Goal: Task Accomplishment & Management: Use online tool/utility

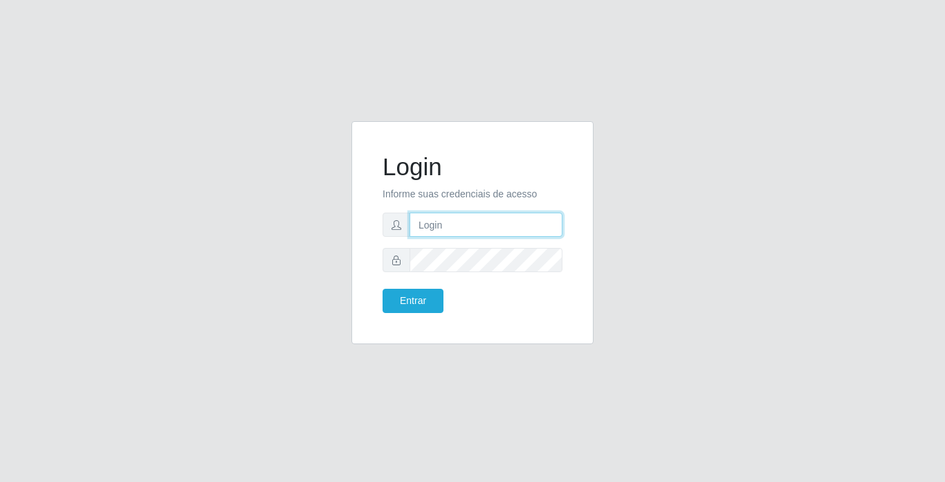
drag, startPoint x: 0, startPoint y: 0, endPoint x: 501, endPoint y: 213, distance: 544.4
click at [501, 213] on input "text" at bounding box center [486, 224] width 153 height 24
type input "[PERSON_NAME]"
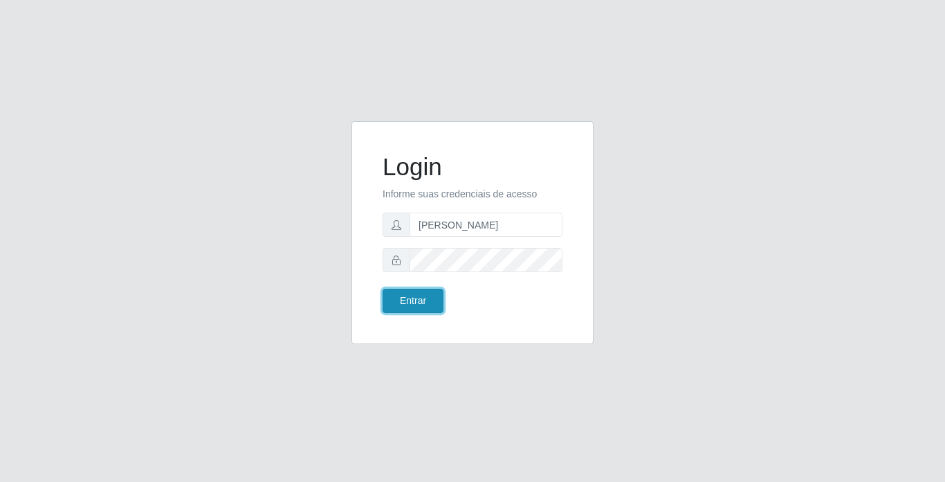
click at [430, 300] on button "Entrar" at bounding box center [413, 301] width 61 height 24
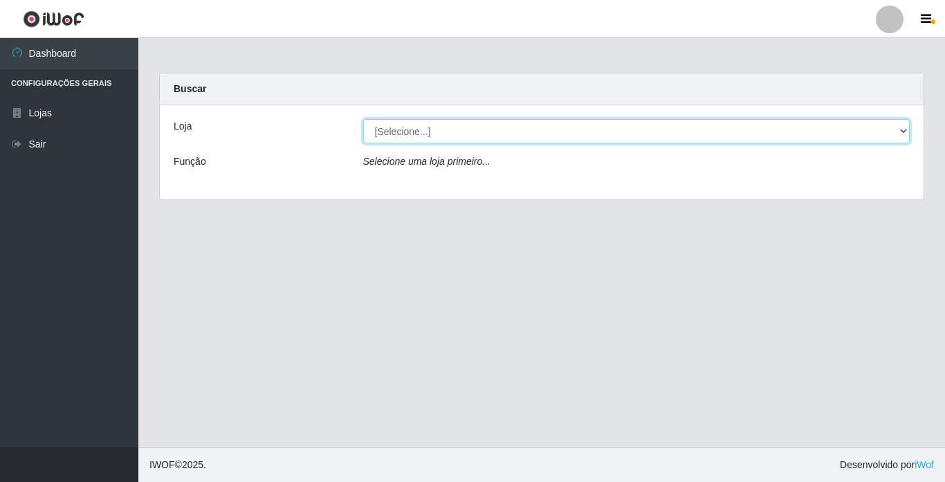
click at [615, 129] on select "[Selecione...] Bemais Supermercados - [GEOGRAPHIC_DATA]" at bounding box center [636, 131] width 547 height 24
select select "250"
click at [363, 119] on select "[Selecione...] Bemais Supermercados - [GEOGRAPHIC_DATA]" at bounding box center [636, 131] width 547 height 24
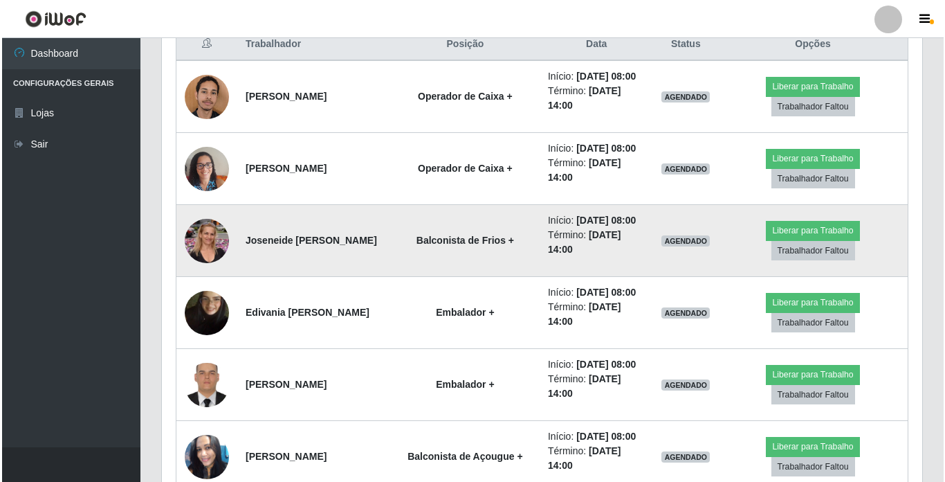
scroll to position [623, 0]
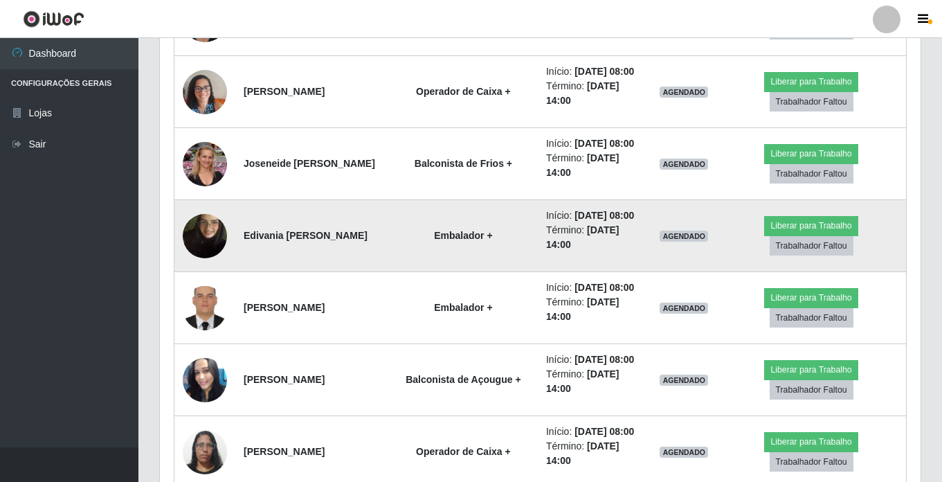
click at [207, 275] on img at bounding box center [205, 236] width 44 height 79
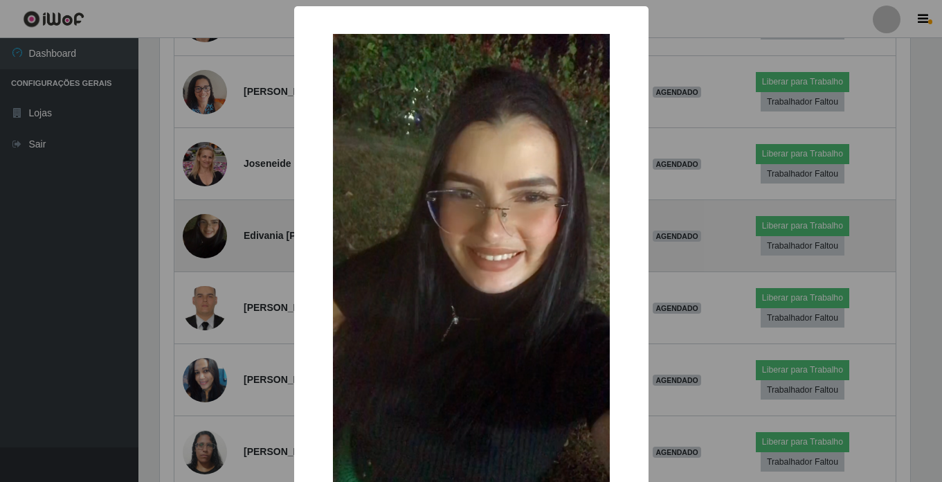
click at [207, 288] on div "× OK Cancel" at bounding box center [471, 241] width 942 height 482
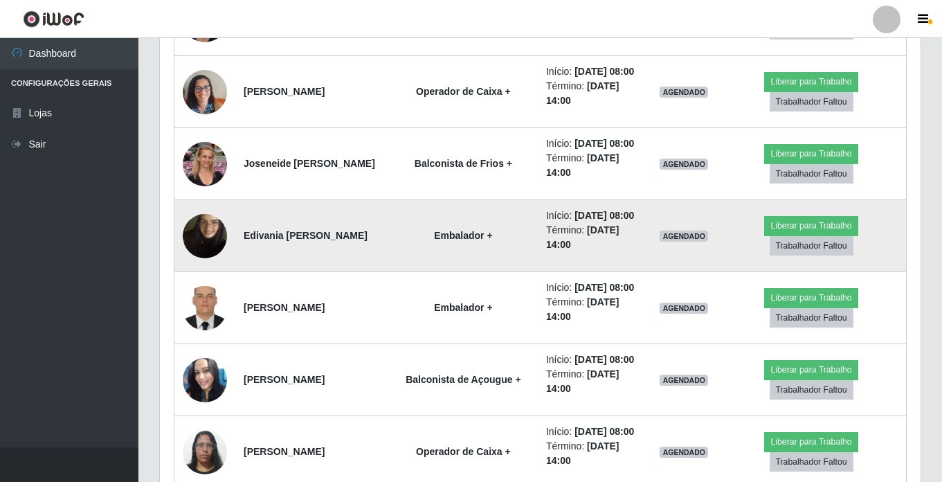
scroll to position [287, 760]
click at [207, 275] on img at bounding box center [205, 236] width 44 height 79
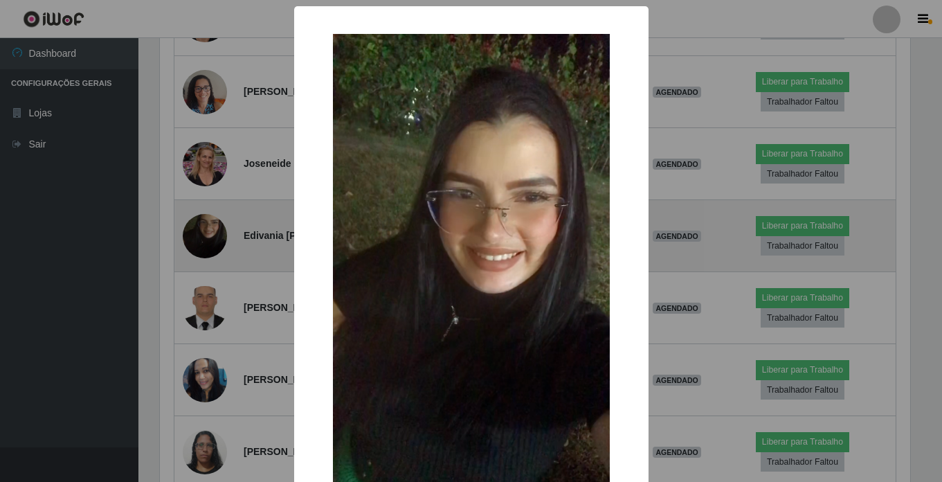
scroll to position [287, 754]
click at [207, 288] on div "× OK Cancel" at bounding box center [472, 241] width 945 height 482
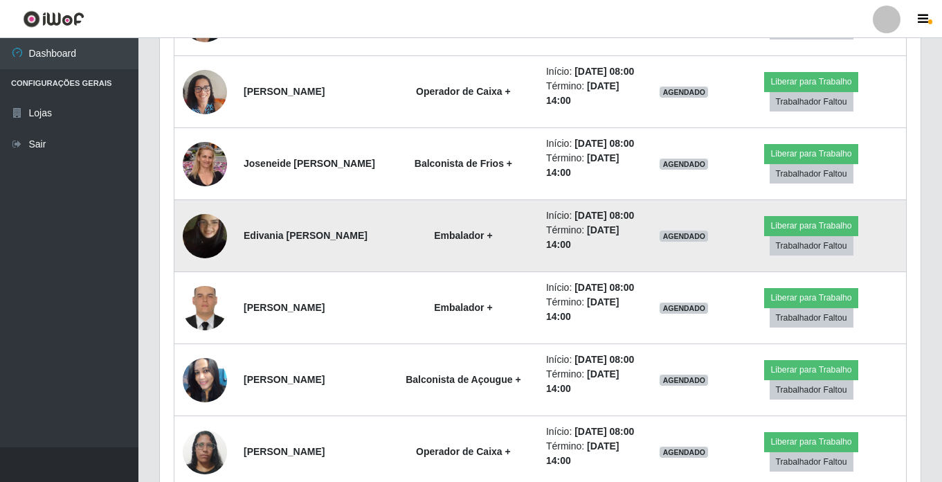
scroll to position [287, 760]
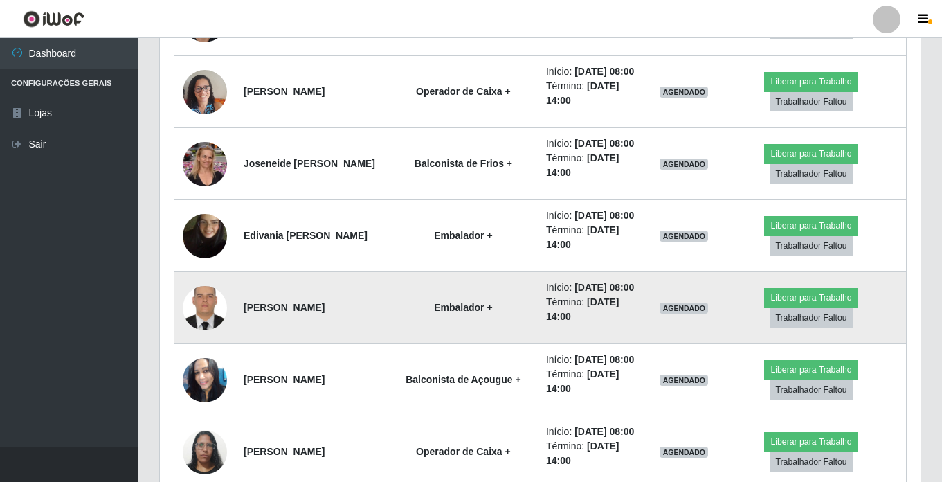
click at [208, 337] on img at bounding box center [205, 307] width 44 height 59
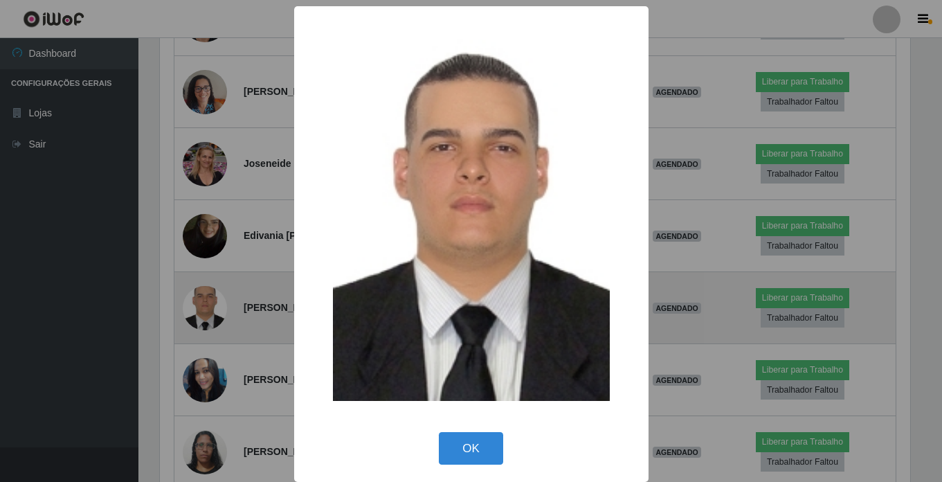
scroll to position [287, 754]
click at [208, 376] on div "× OK Cancel" at bounding box center [472, 241] width 945 height 482
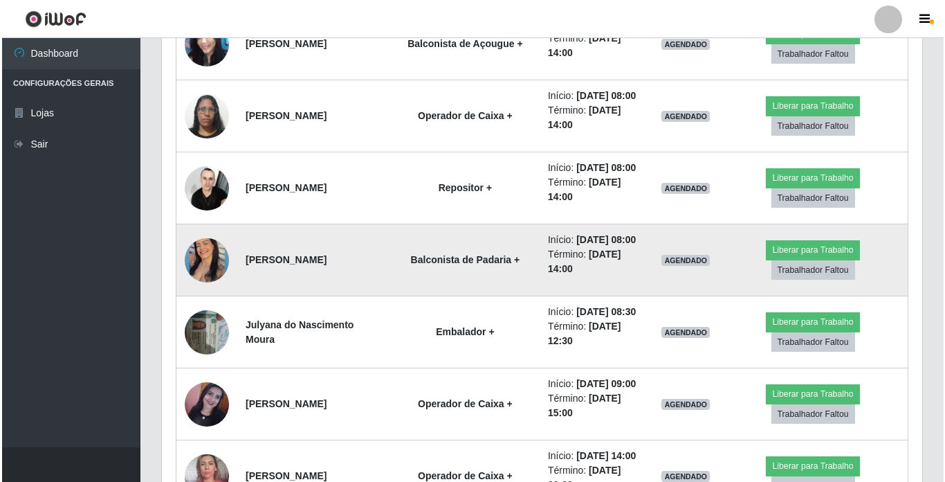
scroll to position [983, 0]
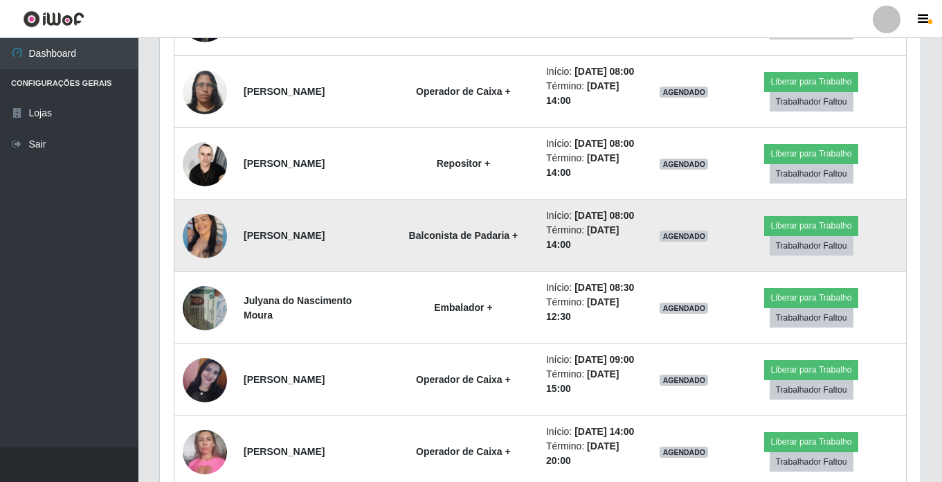
click at [212, 264] on img at bounding box center [205, 235] width 44 height 55
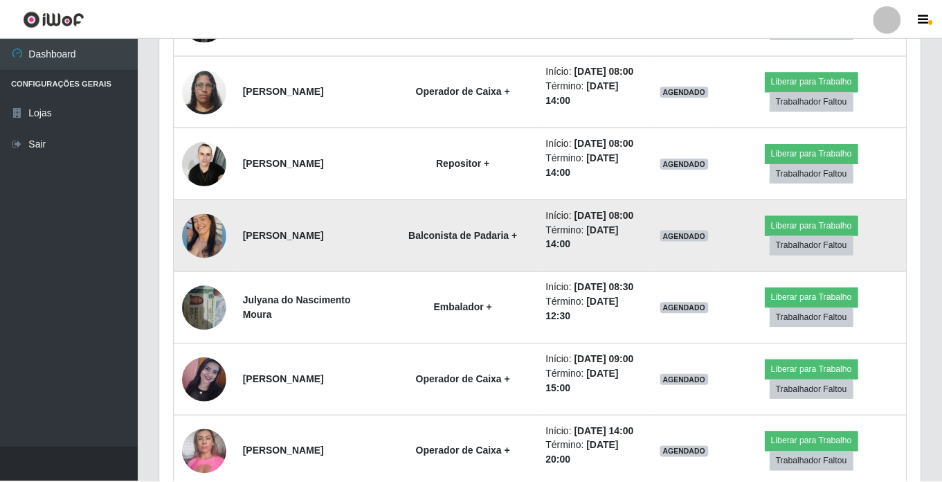
scroll to position [287, 754]
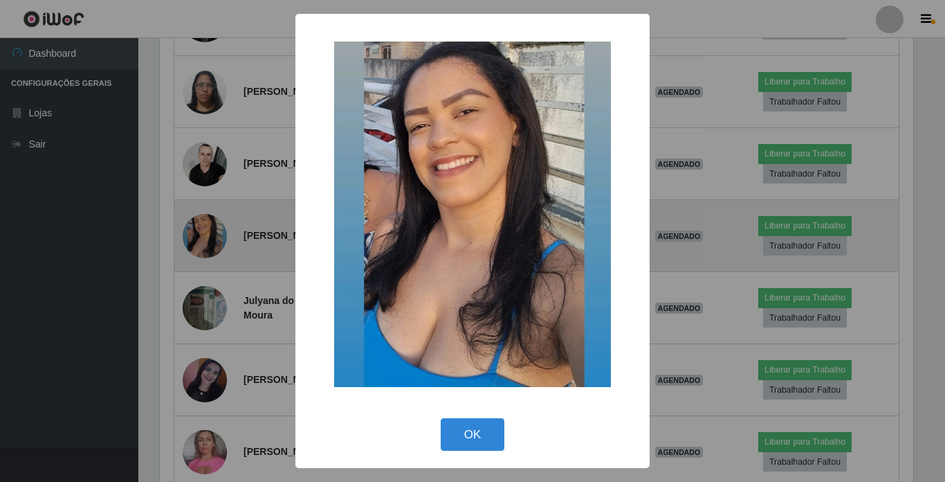
click at [212, 367] on div "× OK Cancel" at bounding box center [472, 241] width 945 height 482
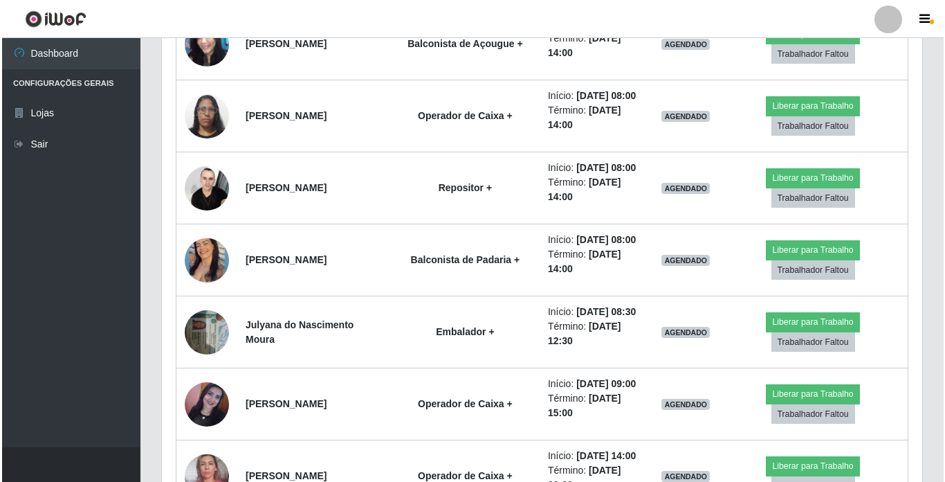
scroll to position [983, 0]
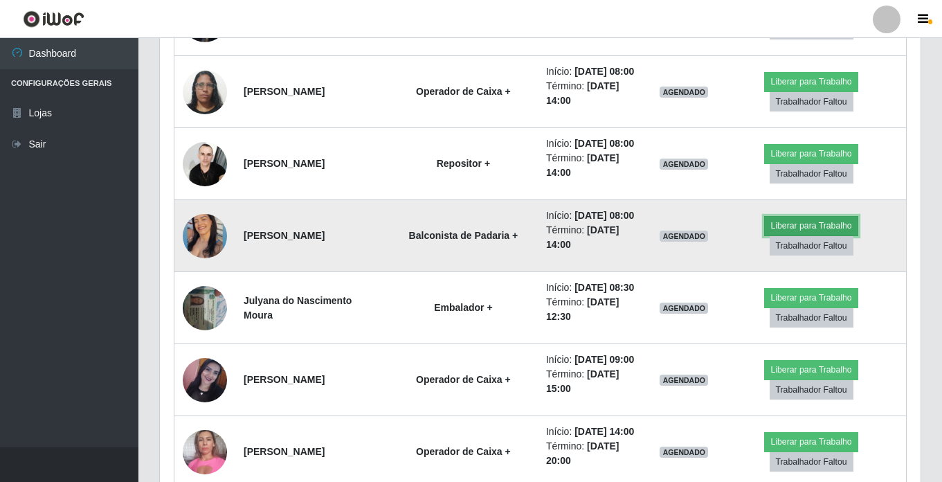
click at [794, 235] on button "Liberar para Trabalho" at bounding box center [810, 225] width 93 height 19
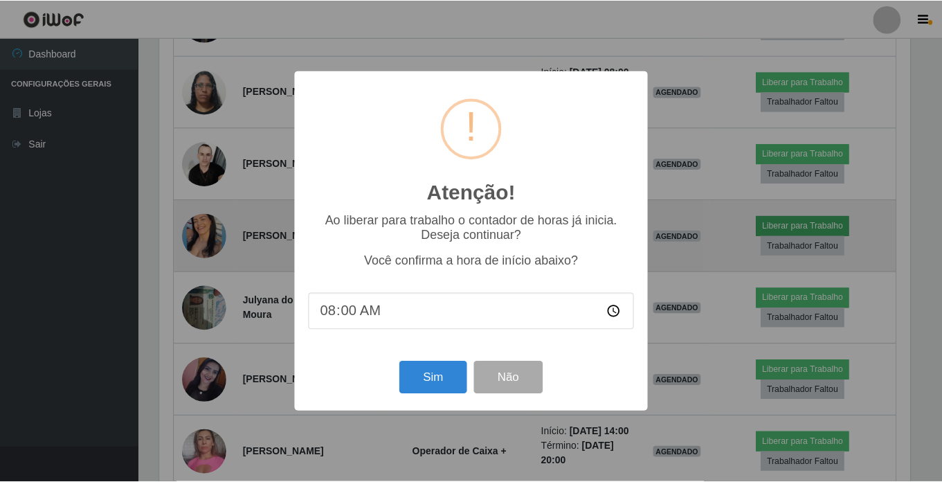
scroll to position [287, 754]
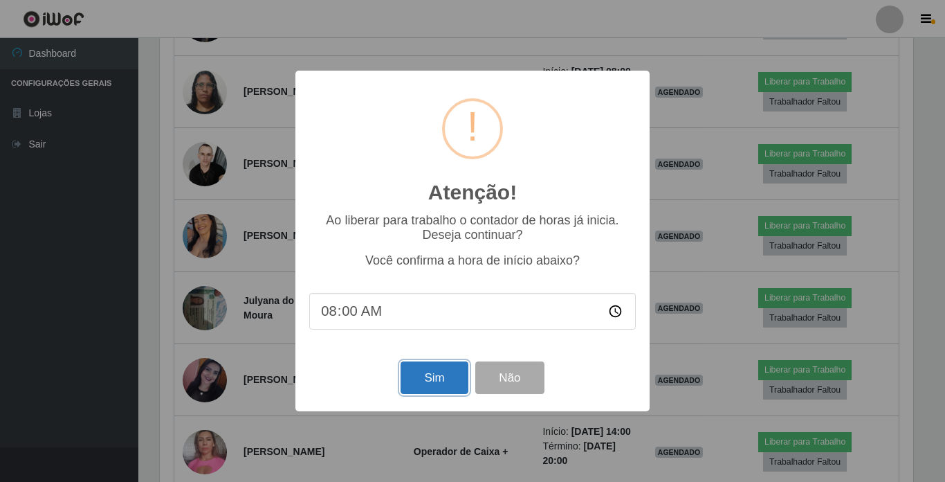
click at [427, 375] on button "Sim" at bounding box center [434, 377] width 67 height 33
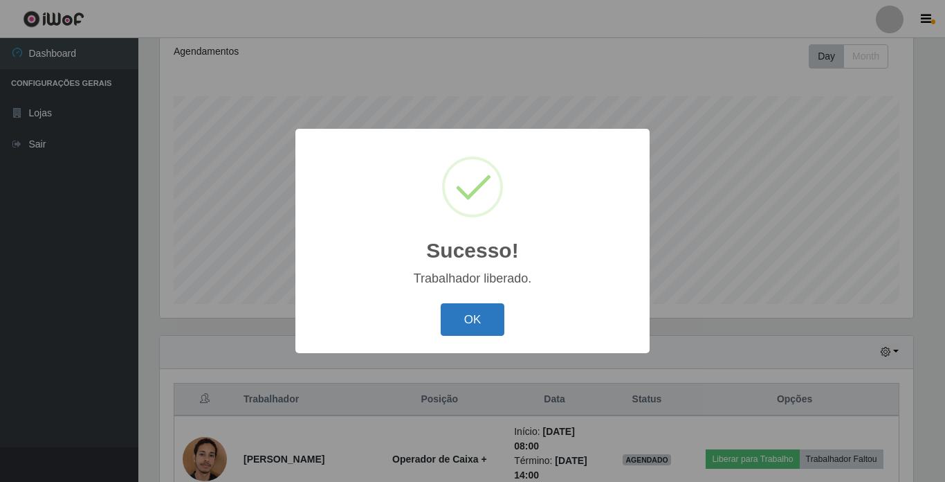
click at [471, 316] on button "OK" at bounding box center [473, 319] width 64 height 33
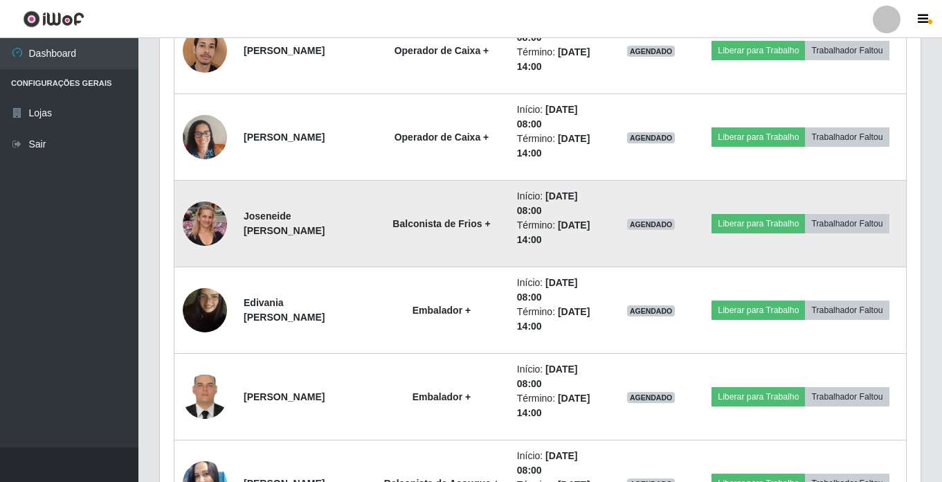
scroll to position [606, 0]
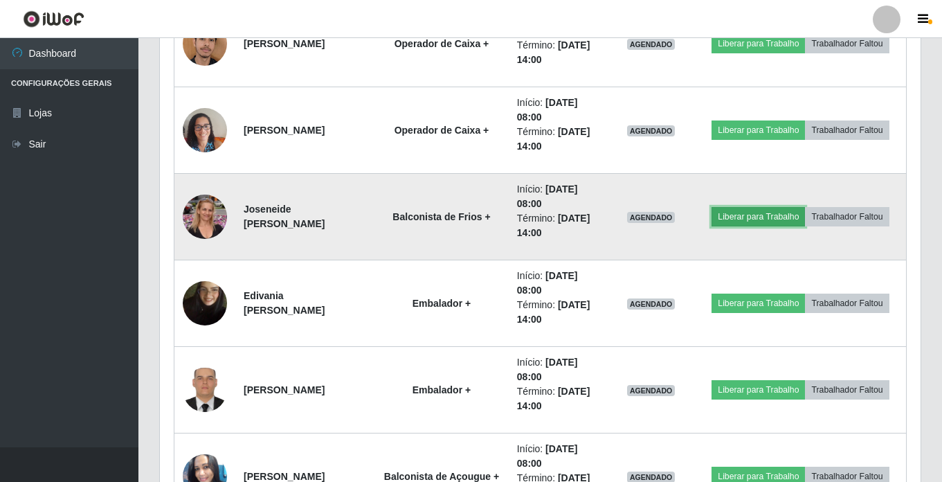
click at [741, 219] on button "Liberar para Trabalho" at bounding box center [757, 216] width 93 height 19
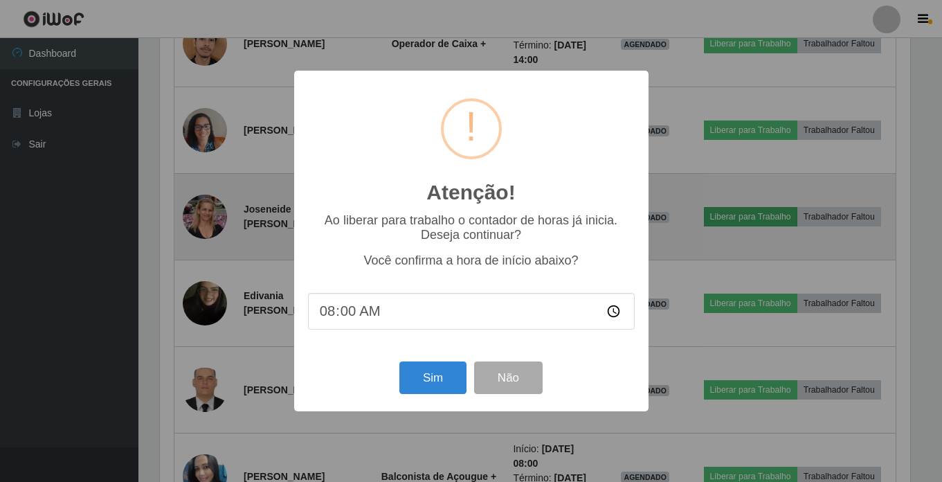
scroll to position [287, 754]
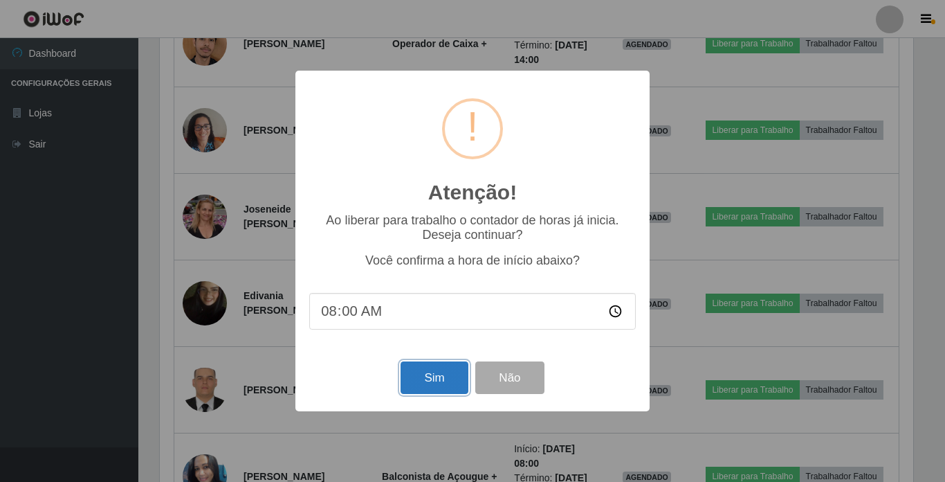
click at [427, 372] on button "Sim" at bounding box center [434, 377] width 67 height 33
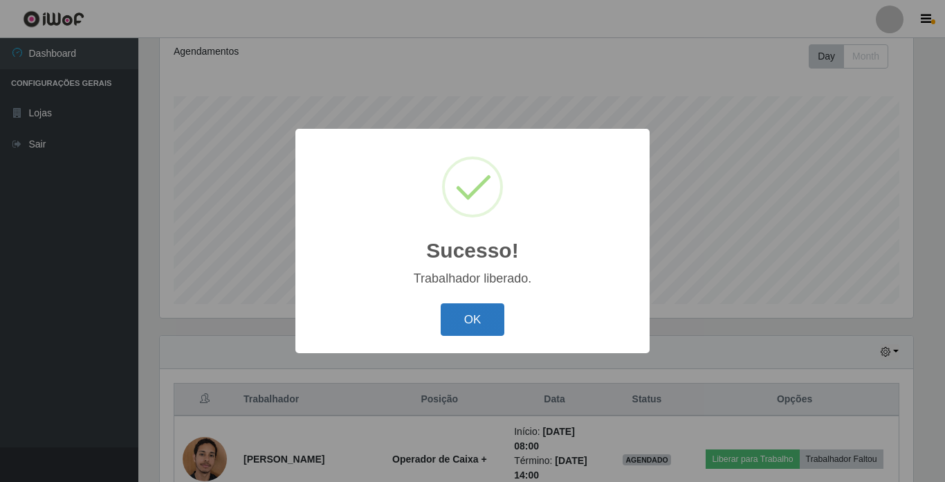
click at [466, 309] on button "OK" at bounding box center [473, 319] width 64 height 33
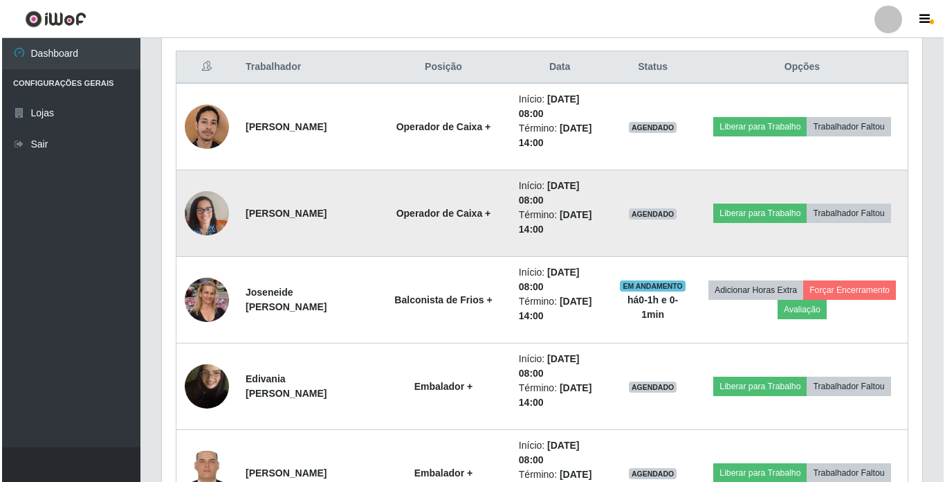
scroll to position [537, 0]
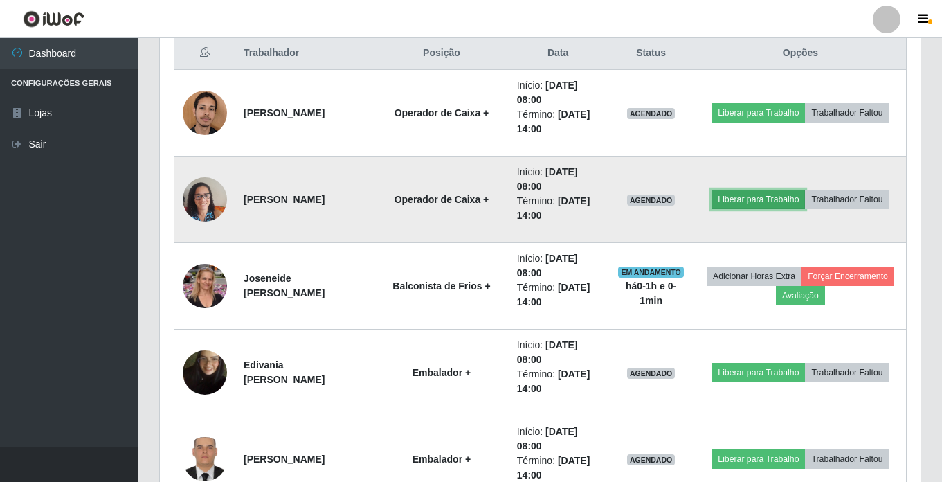
click at [754, 201] on button "Liberar para Trabalho" at bounding box center [757, 199] width 93 height 19
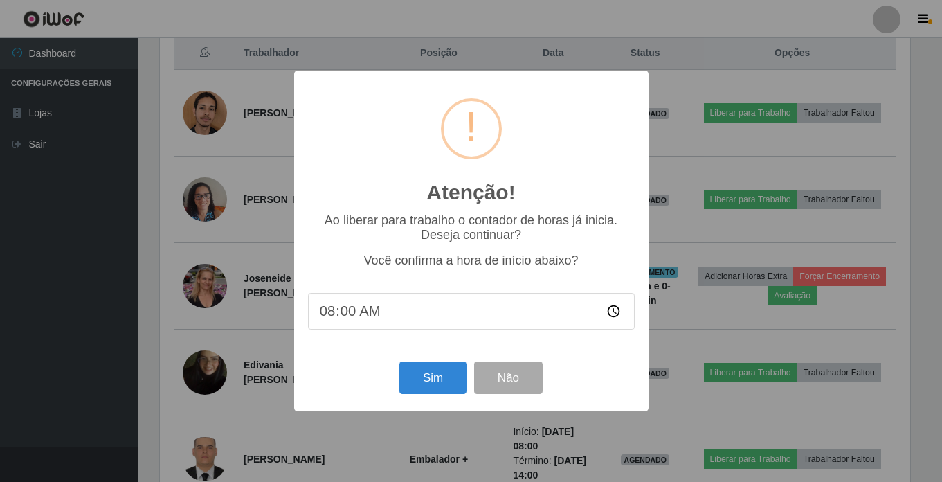
scroll to position [287, 754]
click at [419, 379] on button "Sim" at bounding box center [434, 377] width 67 height 33
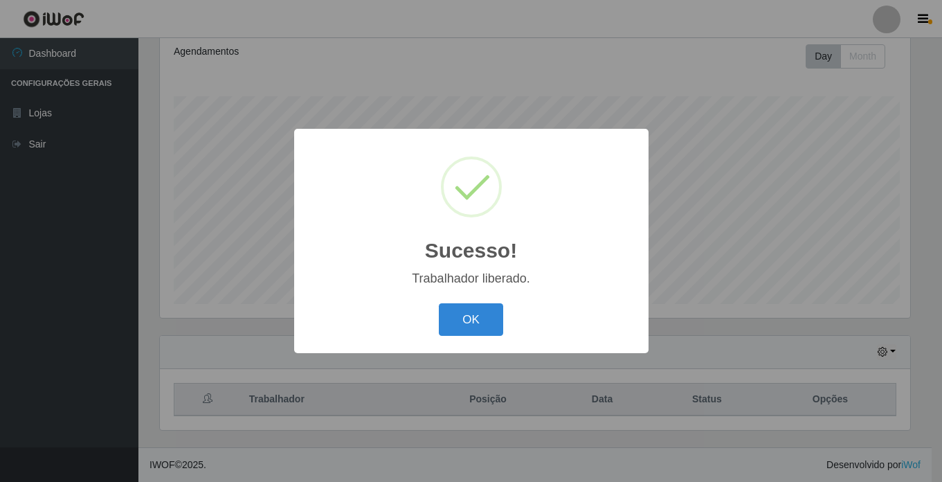
scroll to position [0, 0]
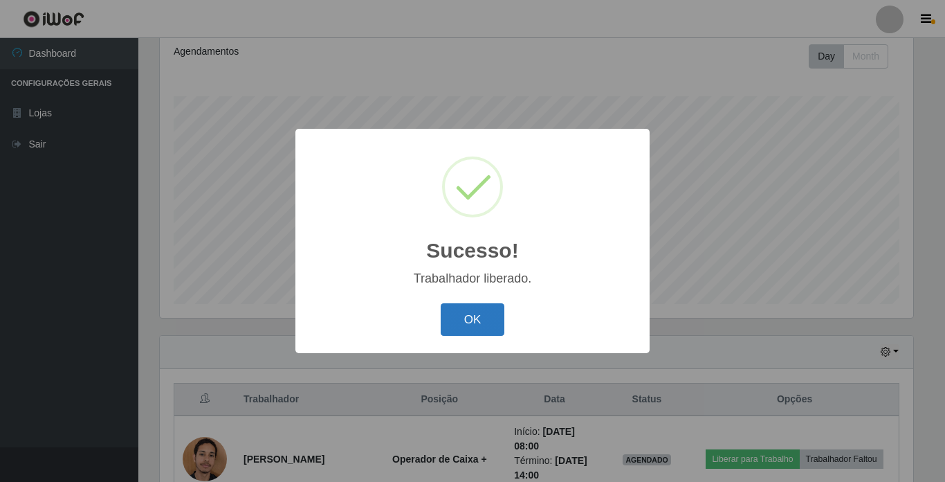
click at [495, 325] on button "OK" at bounding box center [473, 319] width 64 height 33
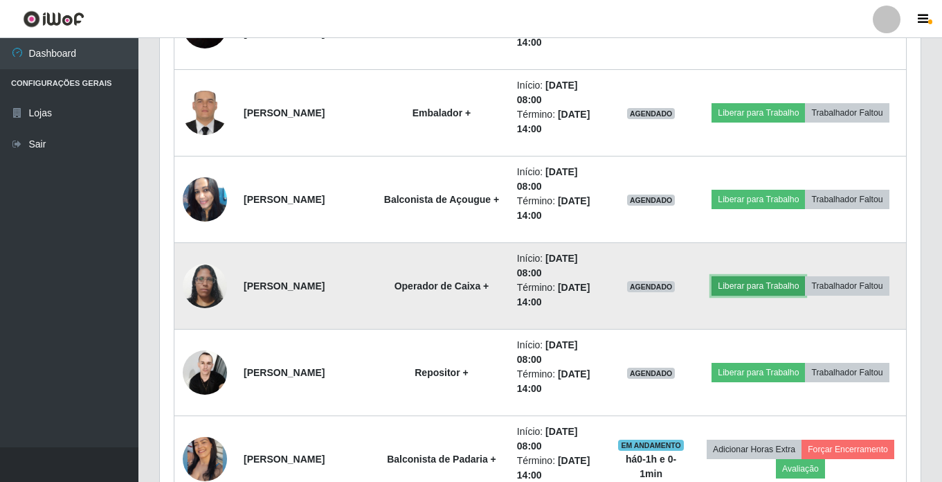
click at [745, 290] on button "Liberar para Trabalho" at bounding box center [757, 285] width 93 height 19
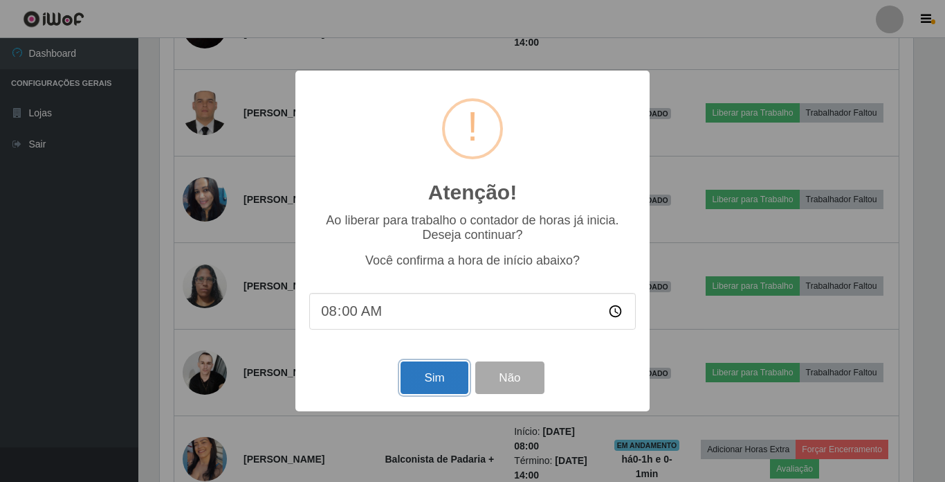
click at [427, 385] on button "Sim" at bounding box center [434, 377] width 67 height 33
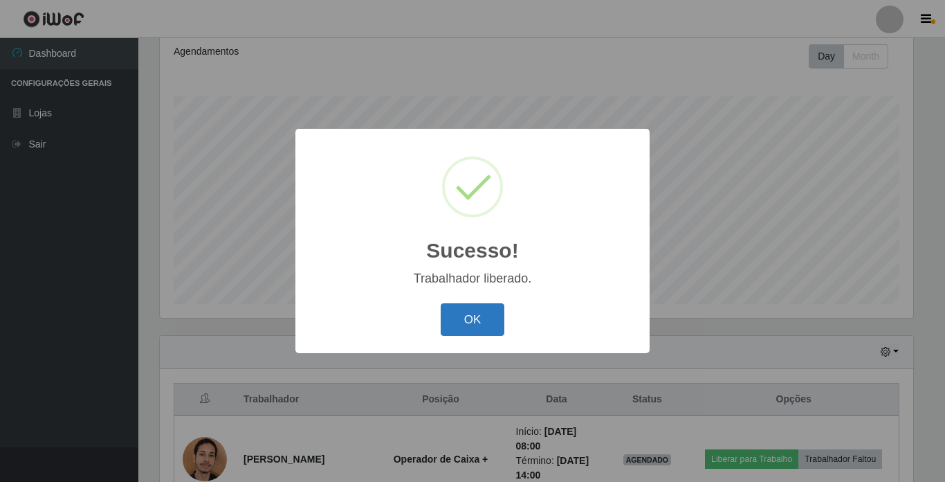
click at [460, 320] on button "OK" at bounding box center [473, 319] width 64 height 33
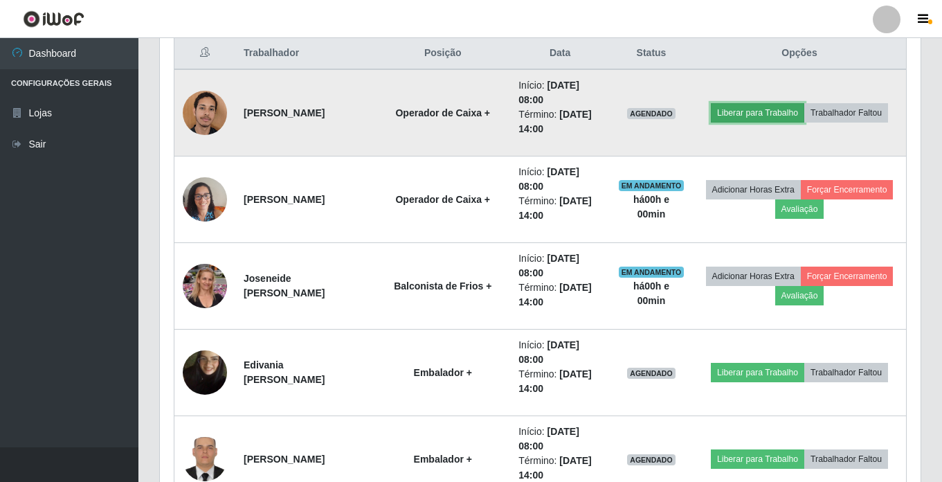
click at [742, 111] on button "Liberar para Trabalho" at bounding box center [757, 112] width 93 height 19
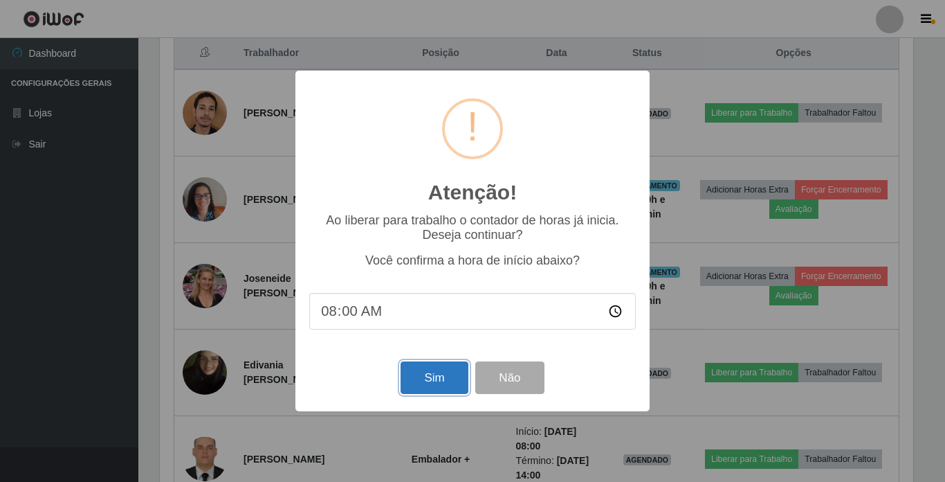
click at [432, 378] on button "Sim" at bounding box center [434, 377] width 67 height 33
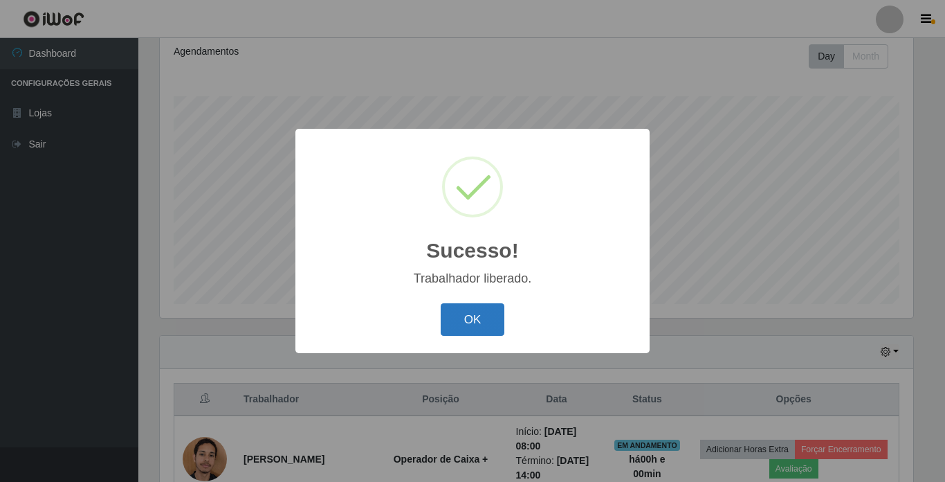
click at [471, 314] on button "OK" at bounding box center [473, 319] width 64 height 33
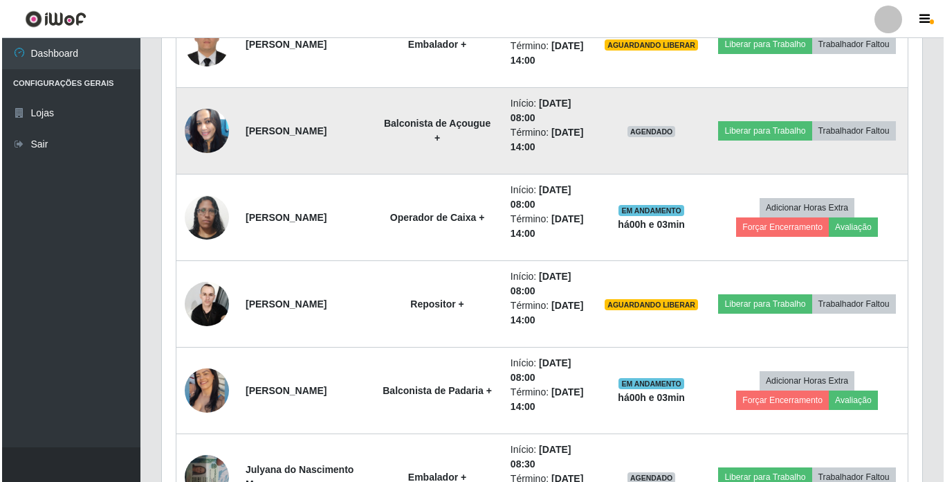
scroll to position [952, 0]
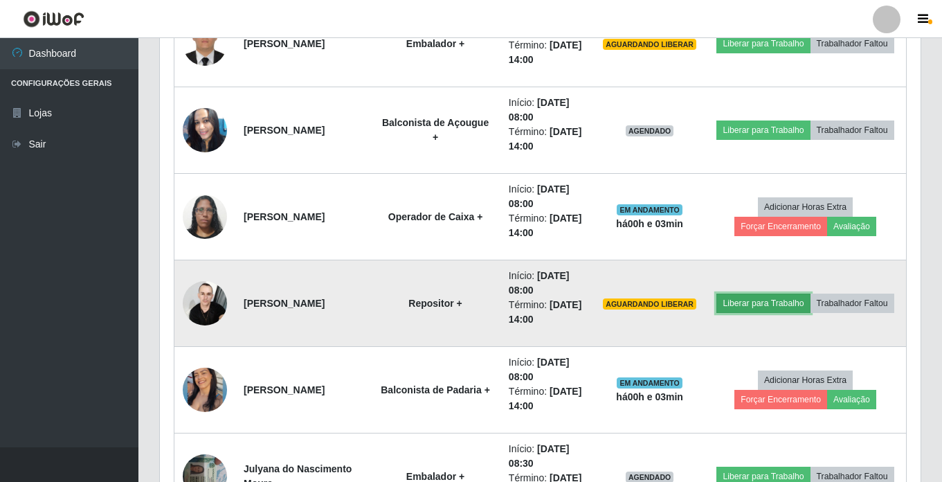
click at [801, 293] on button "Liberar para Trabalho" at bounding box center [762, 302] width 93 height 19
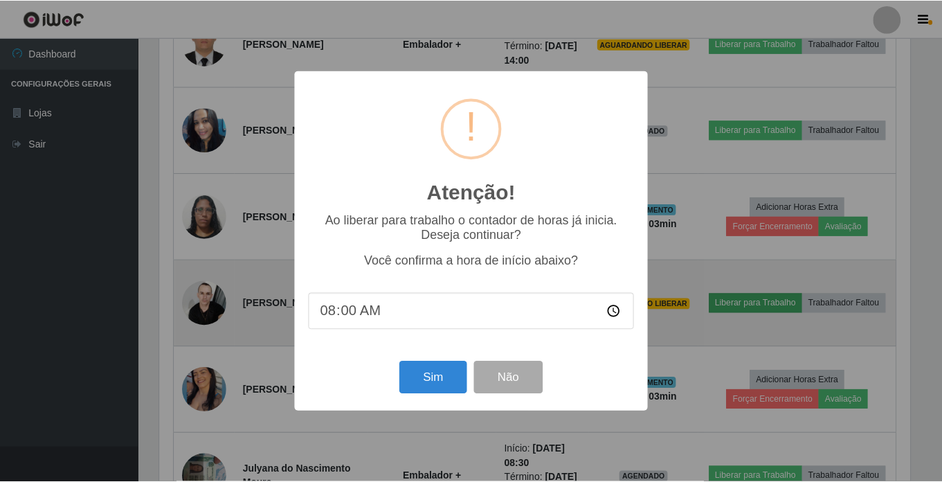
scroll to position [287, 754]
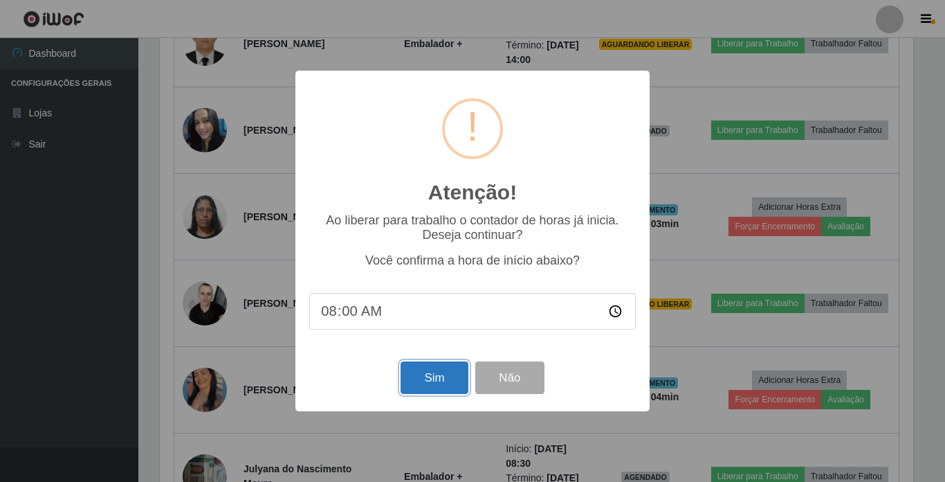
click at [426, 384] on button "Sim" at bounding box center [434, 377] width 67 height 33
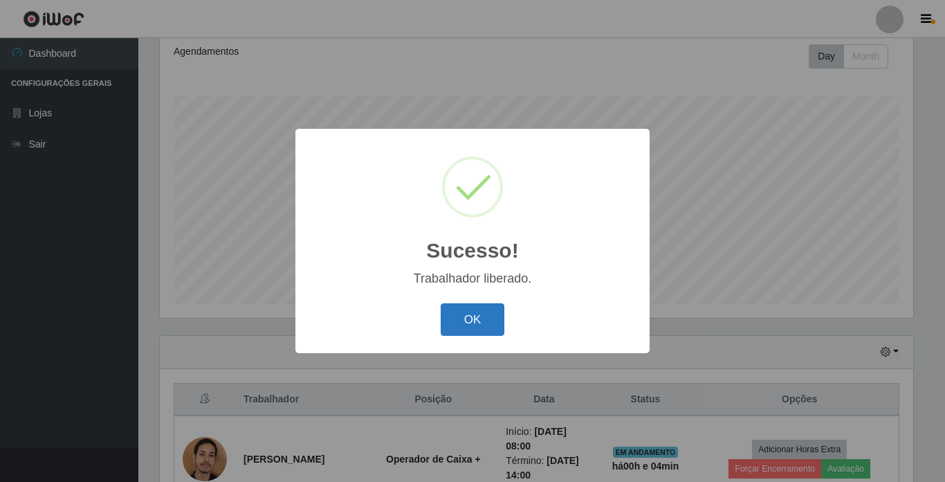
click at [477, 325] on button "OK" at bounding box center [473, 319] width 64 height 33
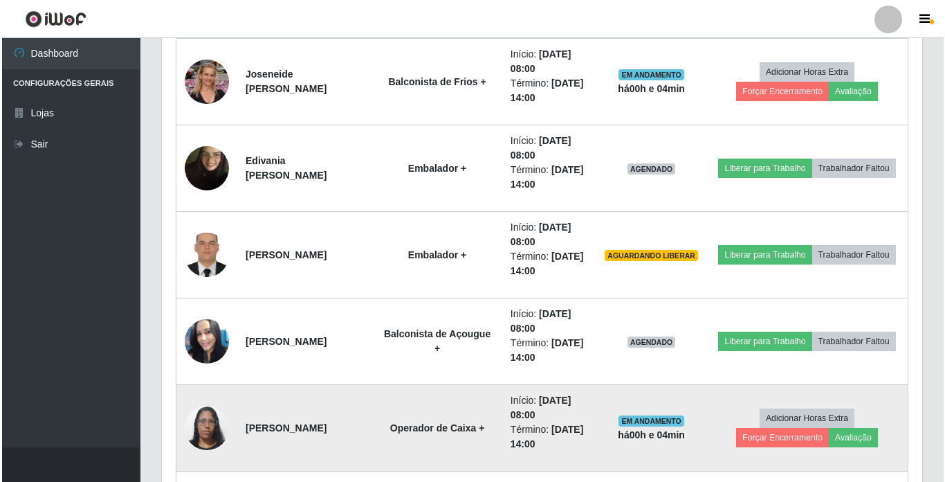
scroll to position [745, 0]
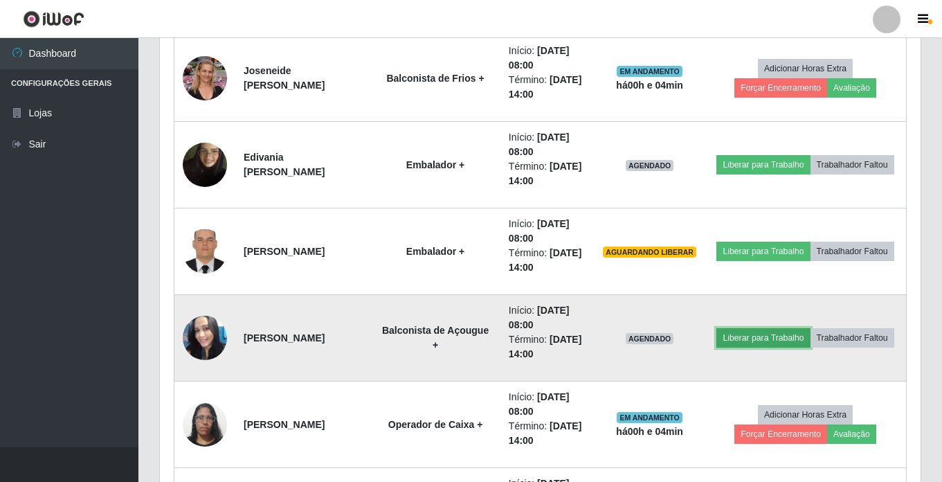
click at [782, 328] on button "Liberar para Trabalho" at bounding box center [762, 337] width 93 height 19
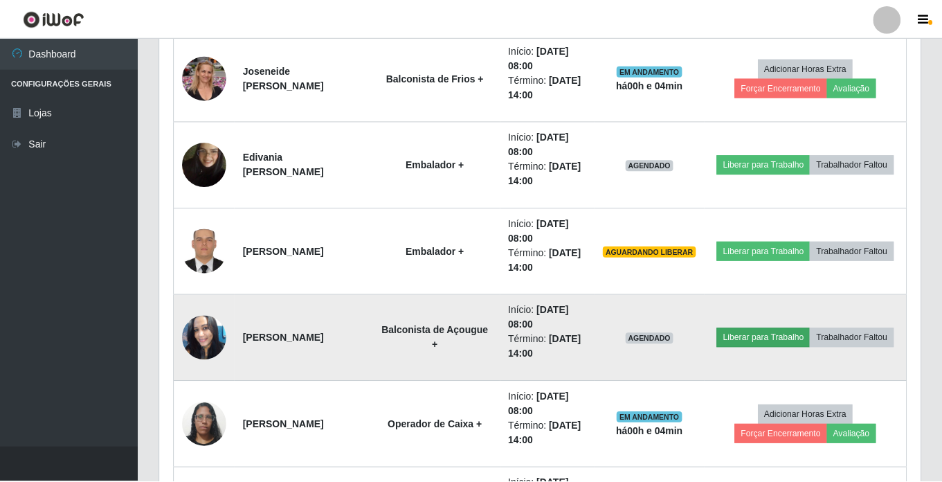
scroll to position [287, 754]
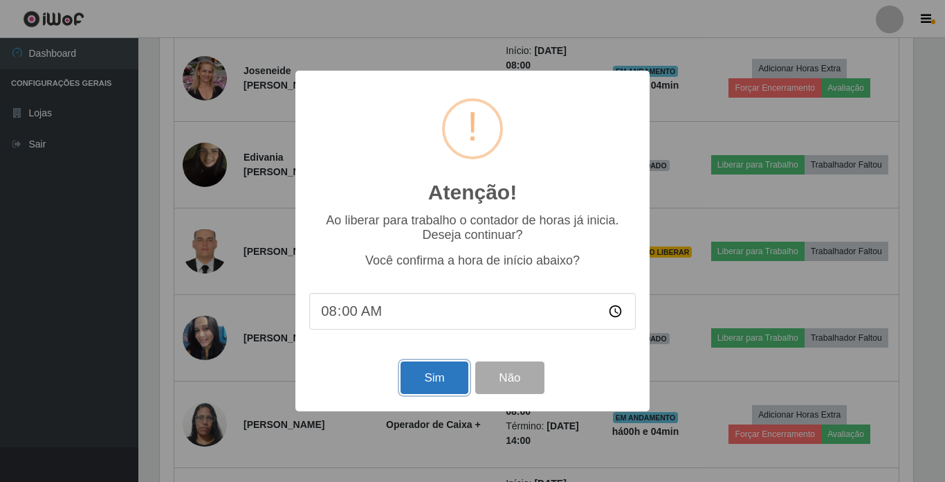
click at [414, 376] on button "Sim" at bounding box center [434, 377] width 67 height 33
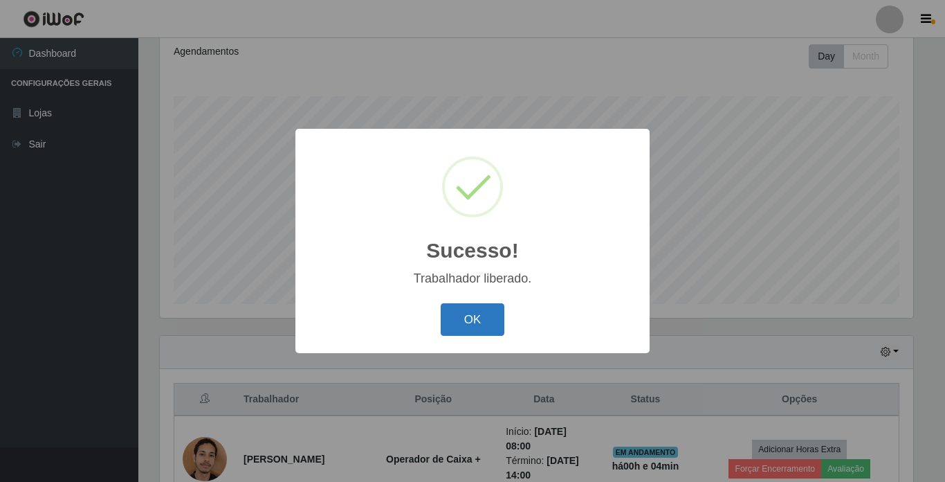
click at [450, 313] on button "OK" at bounding box center [473, 319] width 64 height 33
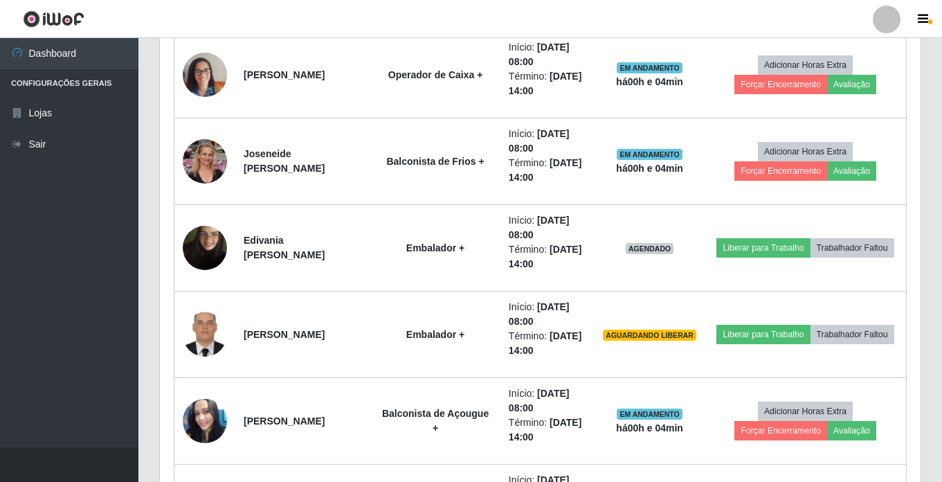
scroll to position [745, 0]
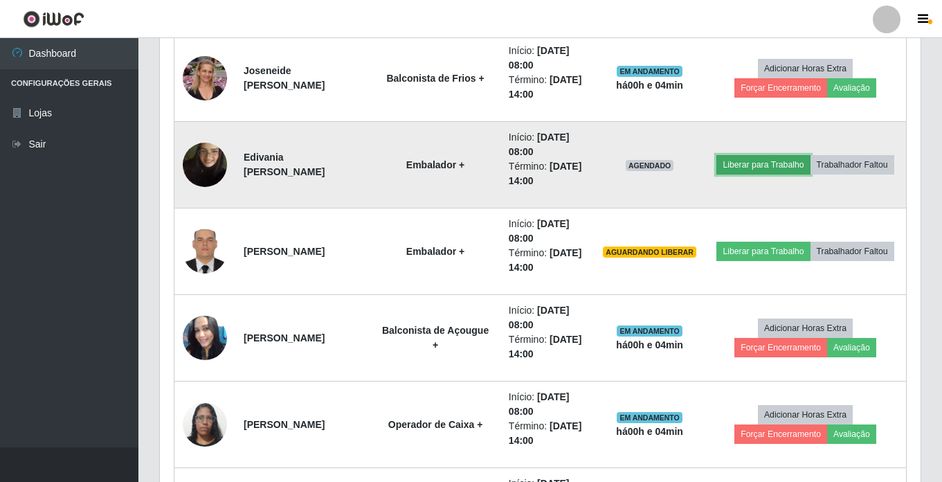
click at [787, 155] on button "Liberar para Trabalho" at bounding box center [762, 164] width 93 height 19
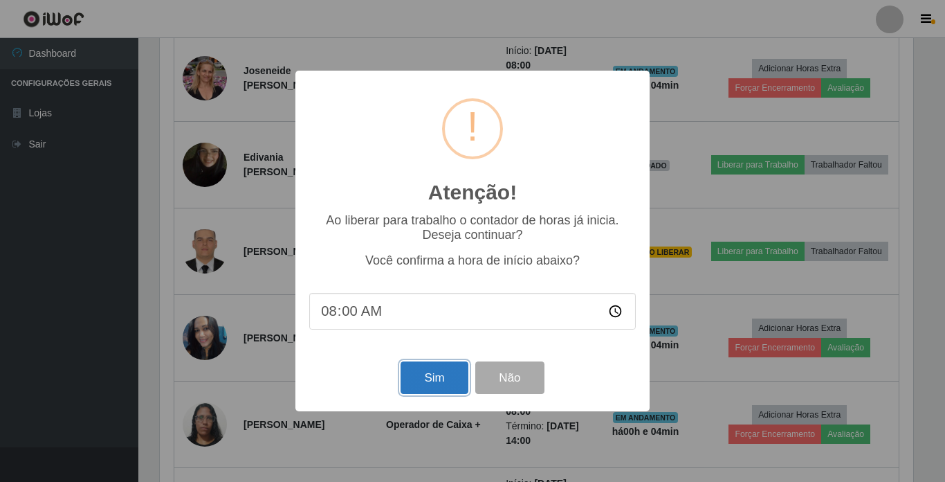
click at [435, 374] on button "Sim" at bounding box center [434, 377] width 67 height 33
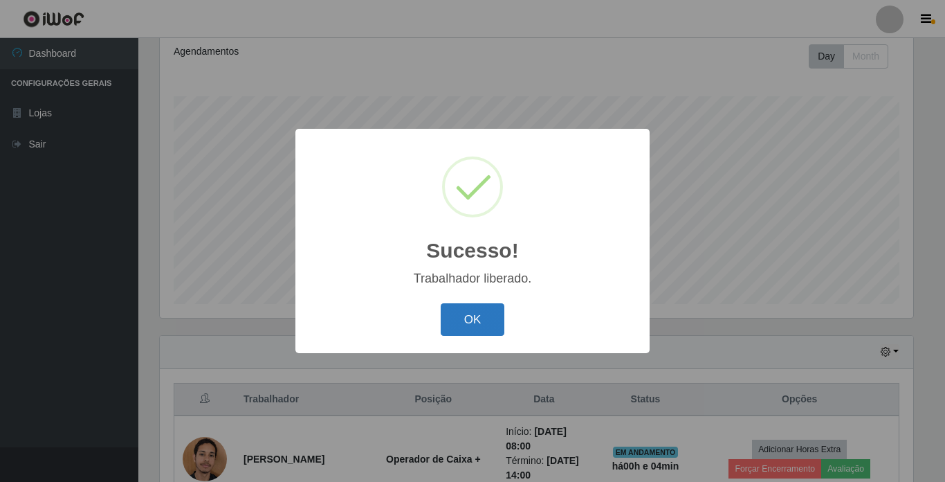
click at [477, 307] on button "OK" at bounding box center [473, 319] width 64 height 33
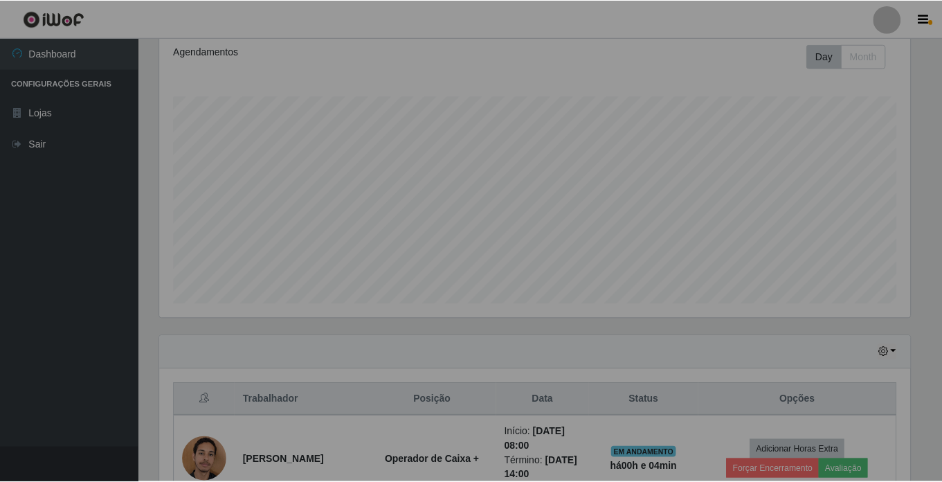
scroll to position [287, 760]
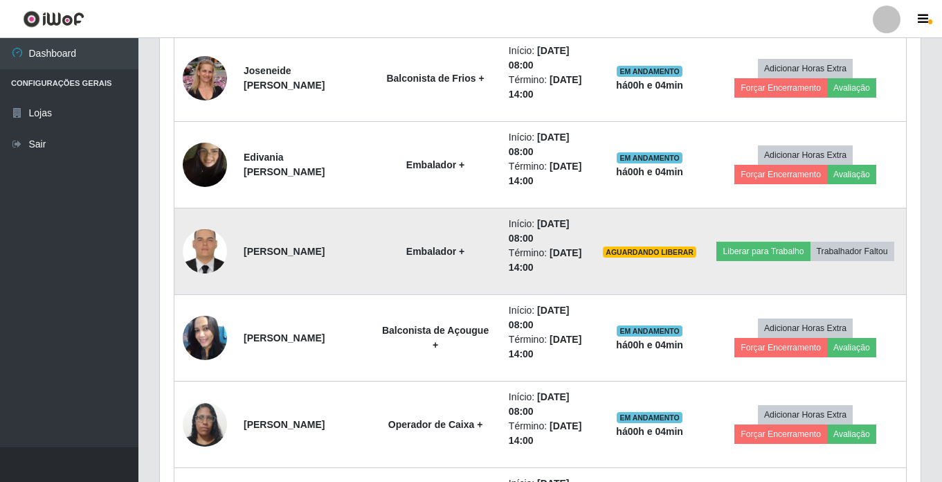
click at [199, 254] on img at bounding box center [205, 251] width 44 height 59
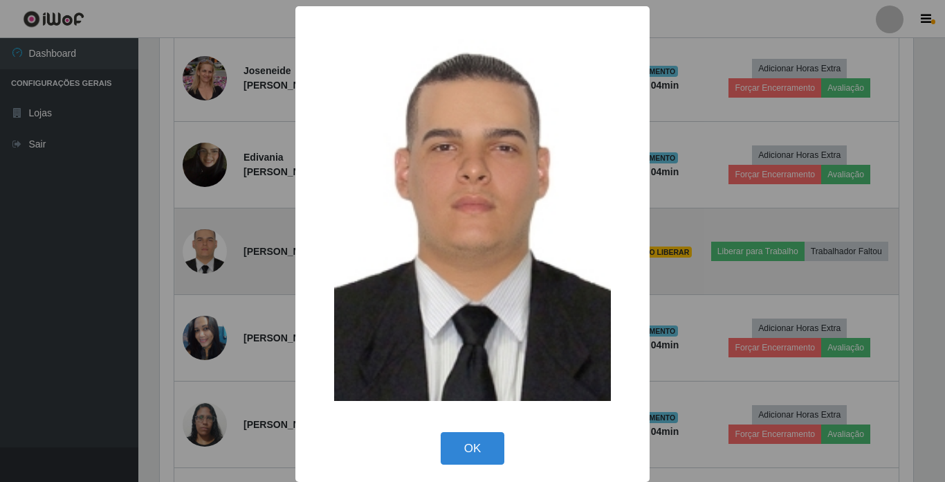
click at [199, 254] on div "× OK Cancel" at bounding box center [472, 241] width 945 height 482
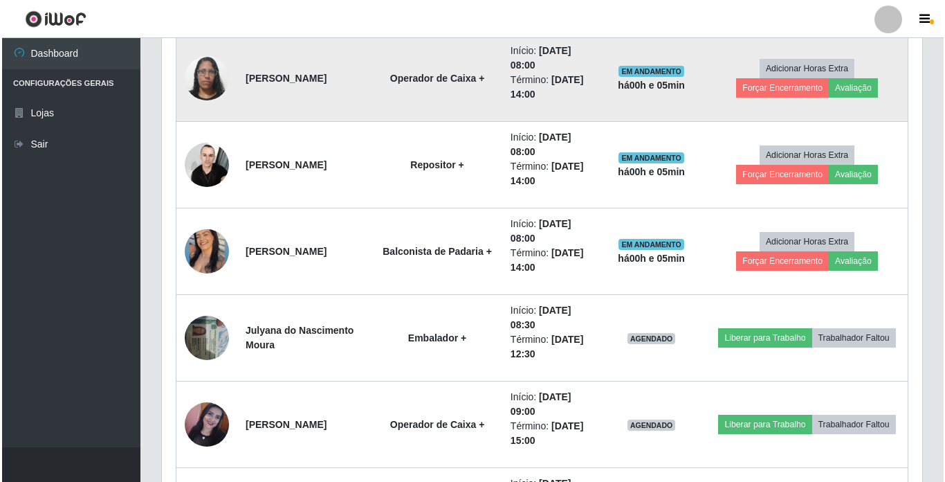
scroll to position [1160, 0]
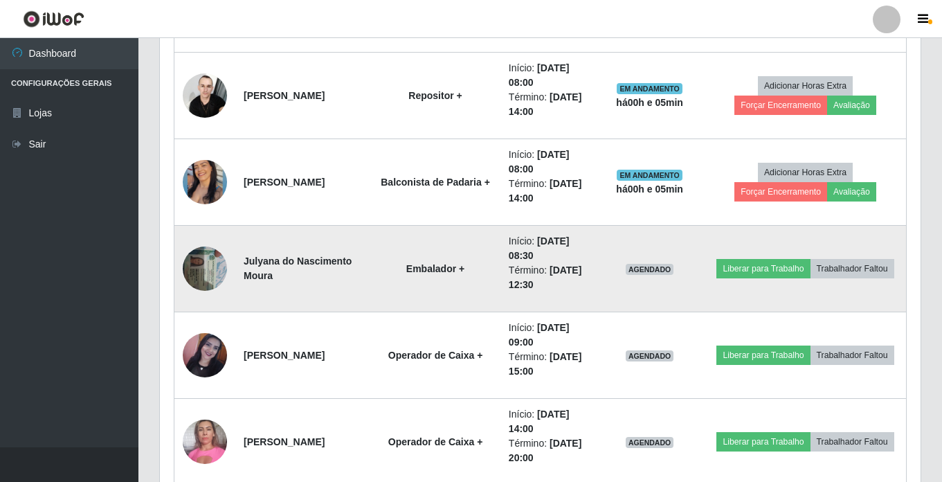
click at [198, 275] on img at bounding box center [205, 268] width 44 height 59
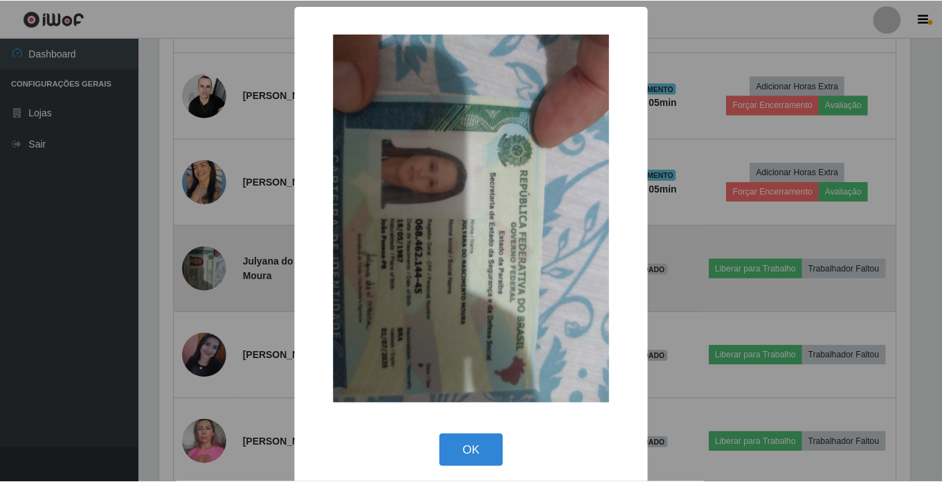
scroll to position [287, 754]
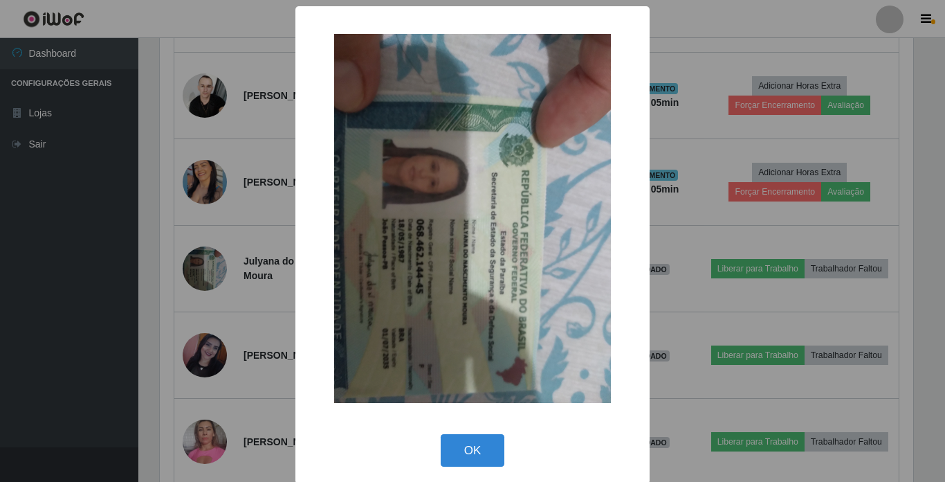
click at [203, 266] on div "× OK Cancel" at bounding box center [472, 241] width 945 height 482
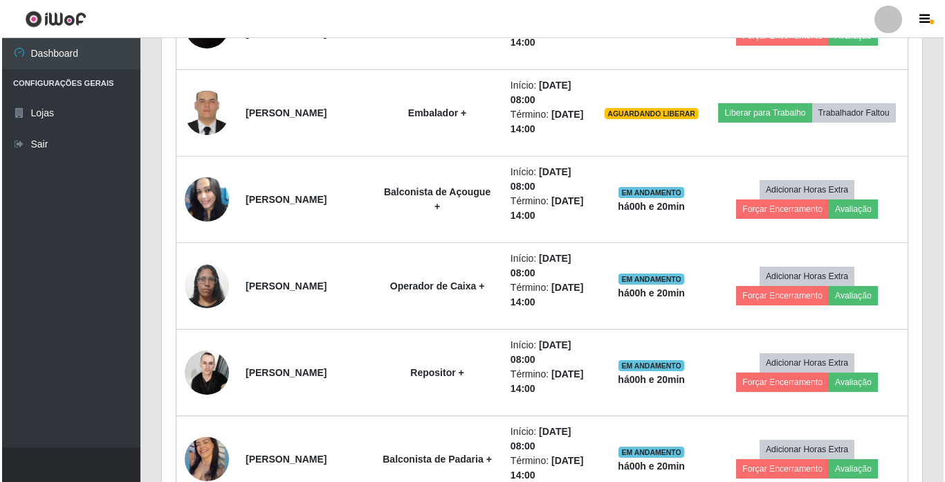
scroll to position [745, 0]
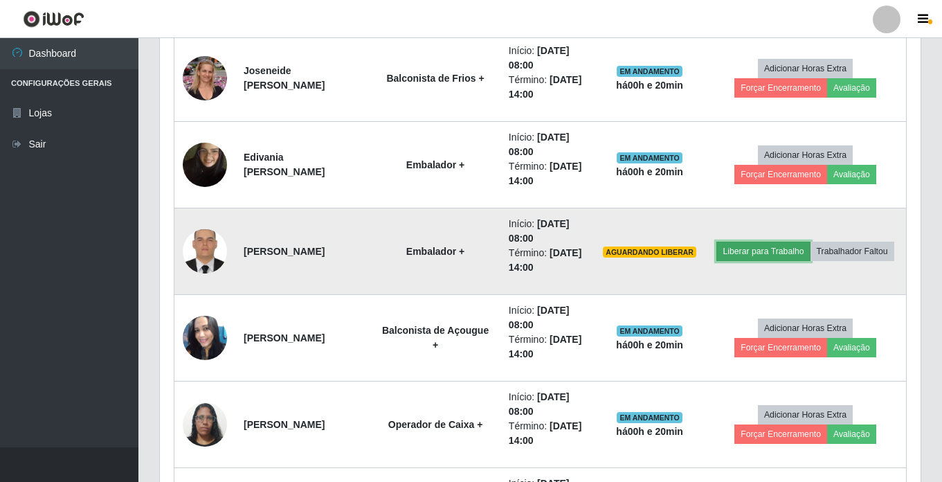
click at [791, 241] on button "Liberar para Trabalho" at bounding box center [762, 250] width 93 height 19
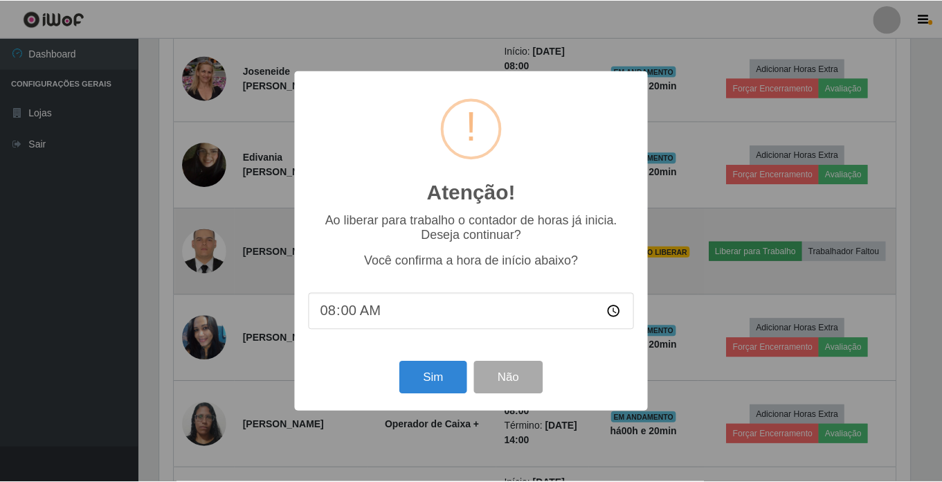
scroll to position [287, 754]
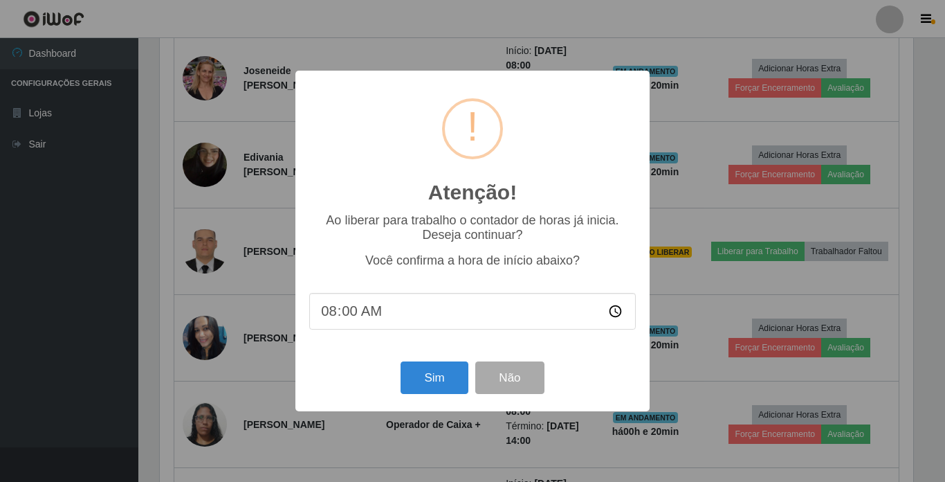
click at [350, 317] on input "08:00" at bounding box center [472, 311] width 327 height 37
type input "08:20"
click at [417, 377] on button "Sim" at bounding box center [434, 377] width 67 height 33
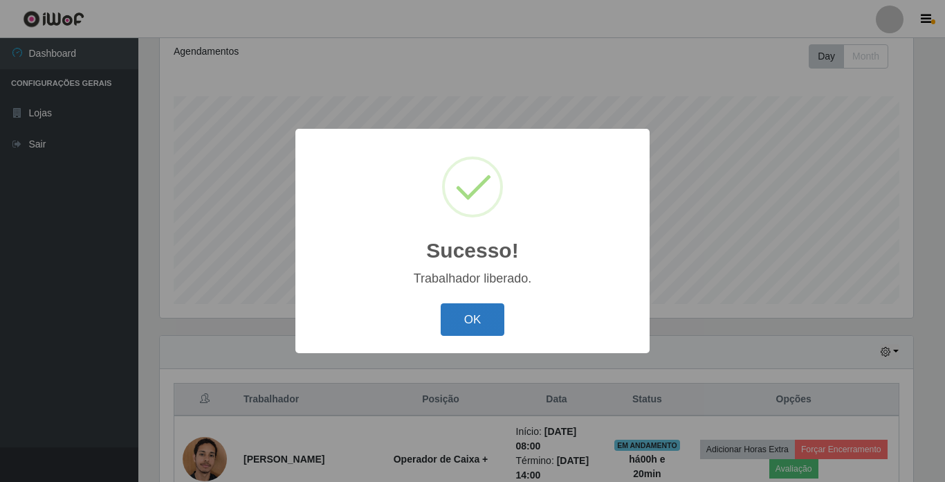
click at [479, 329] on button "OK" at bounding box center [473, 319] width 64 height 33
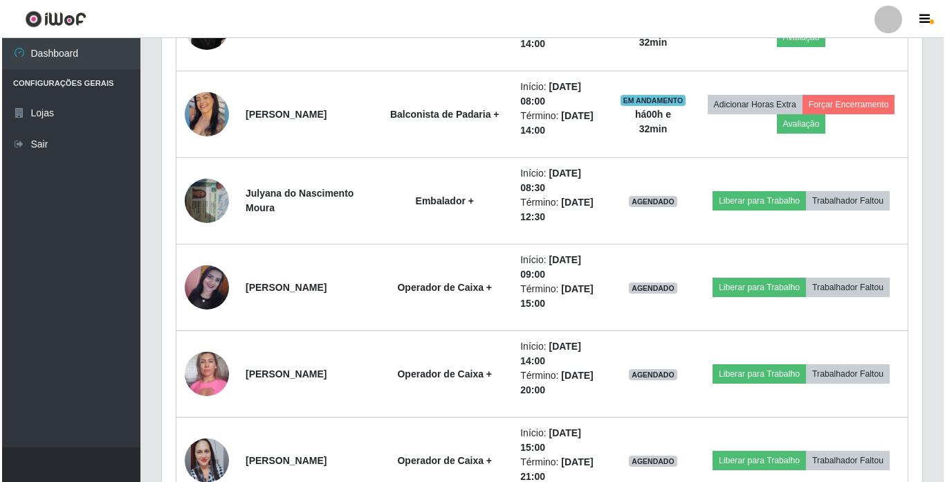
scroll to position [1229, 0]
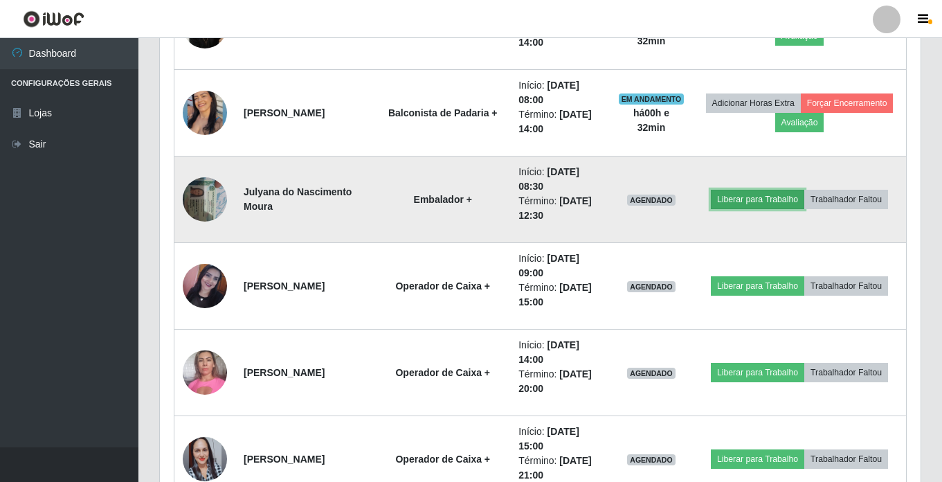
click at [739, 203] on button "Liberar para Trabalho" at bounding box center [757, 199] width 93 height 19
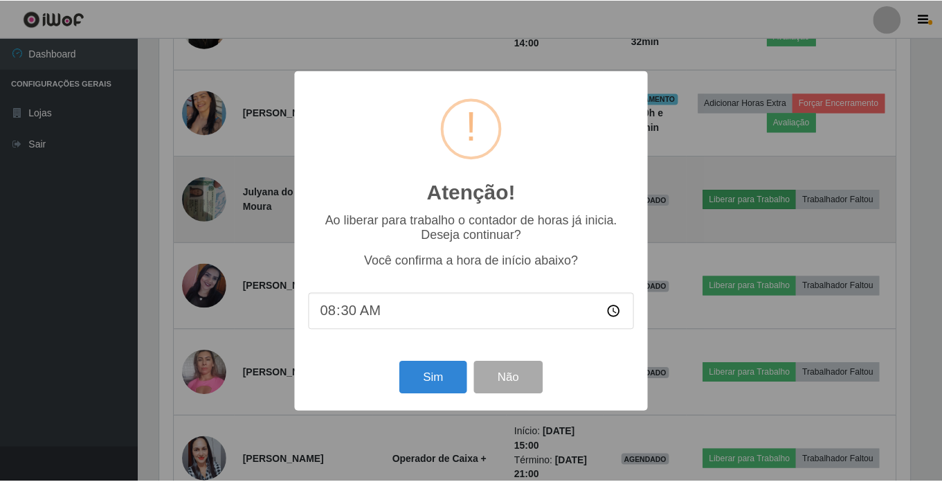
scroll to position [287, 754]
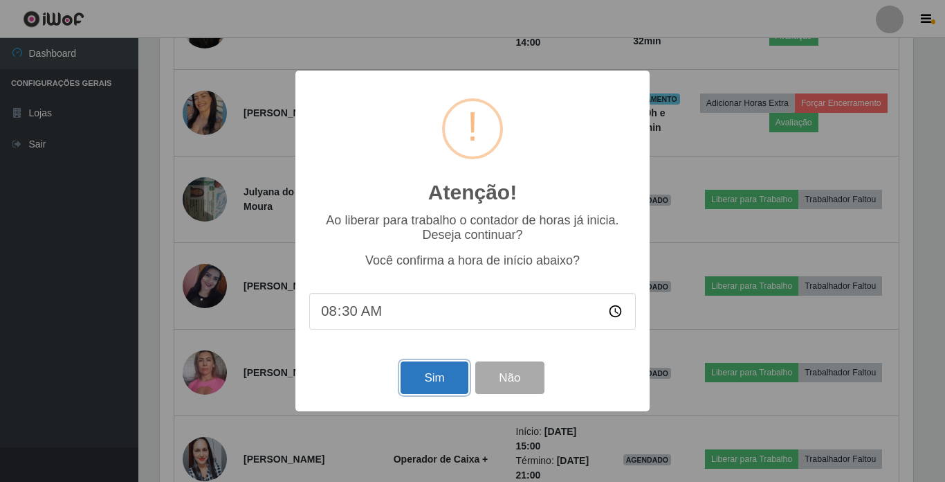
click at [427, 381] on button "Sim" at bounding box center [434, 377] width 67 height 33
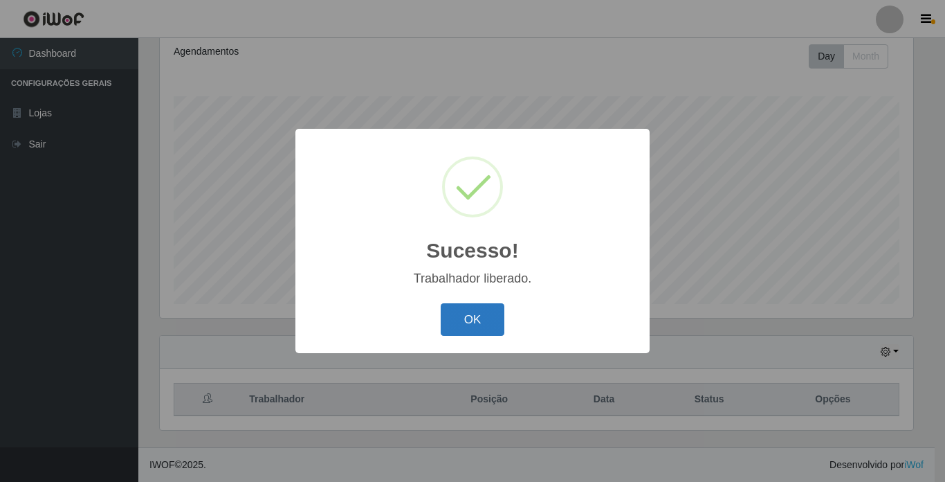
click at [473, 318] on button "OK" at bounding box center [473, 319] width 64 height 33
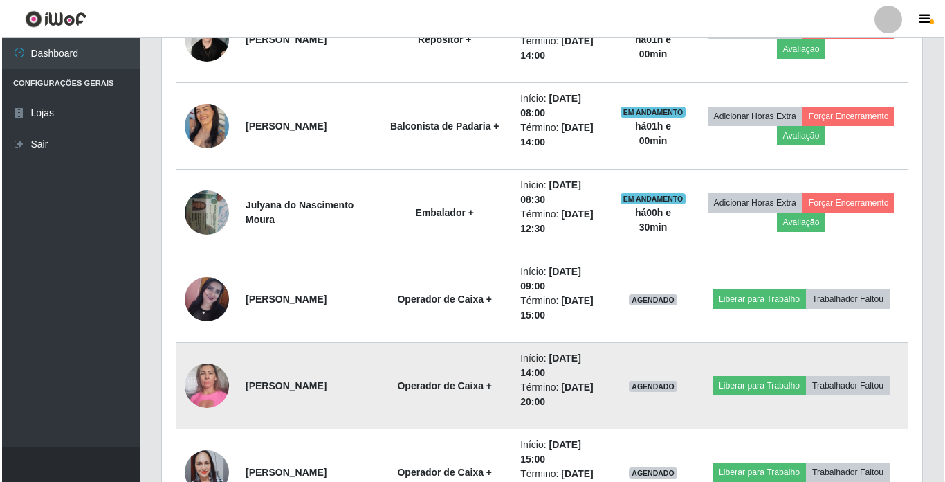
scroll to position [1229, 0]
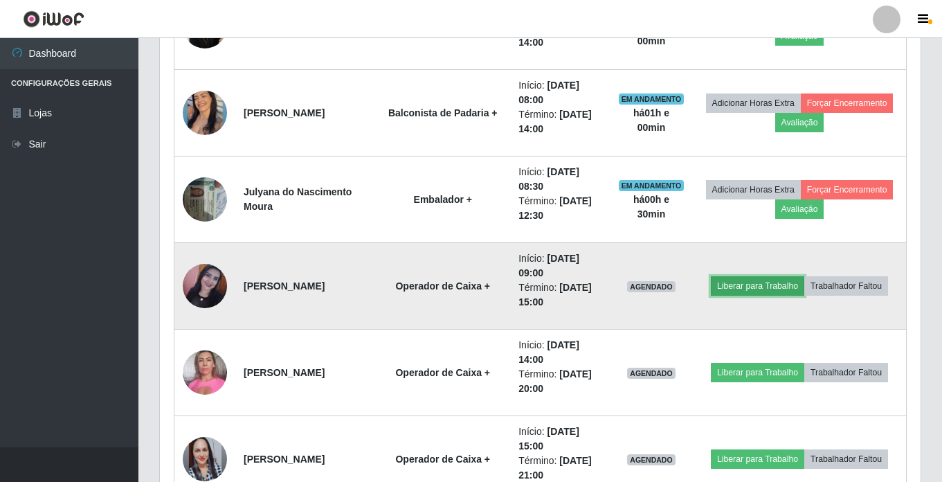
click at [744, 286] on button "Liberar para Trabalho" at bounding box center [757, 285] width 93 height 19
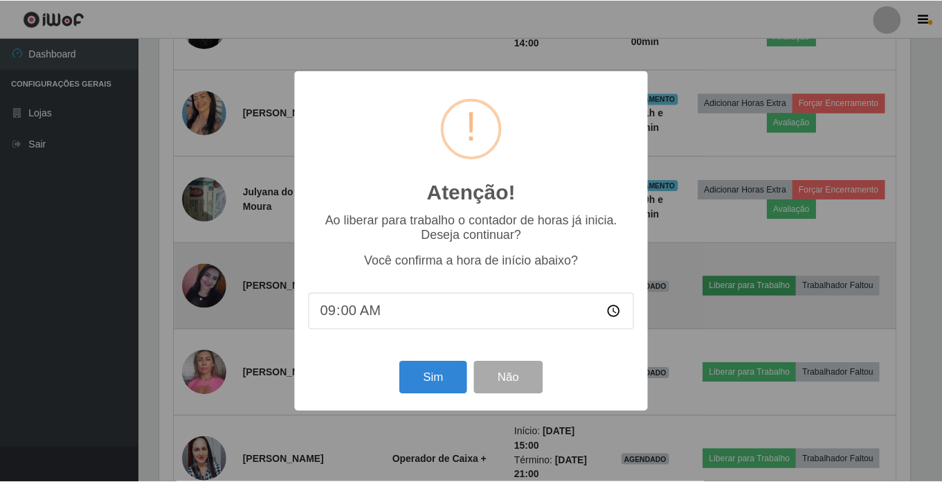
scroll to position [287, 754]
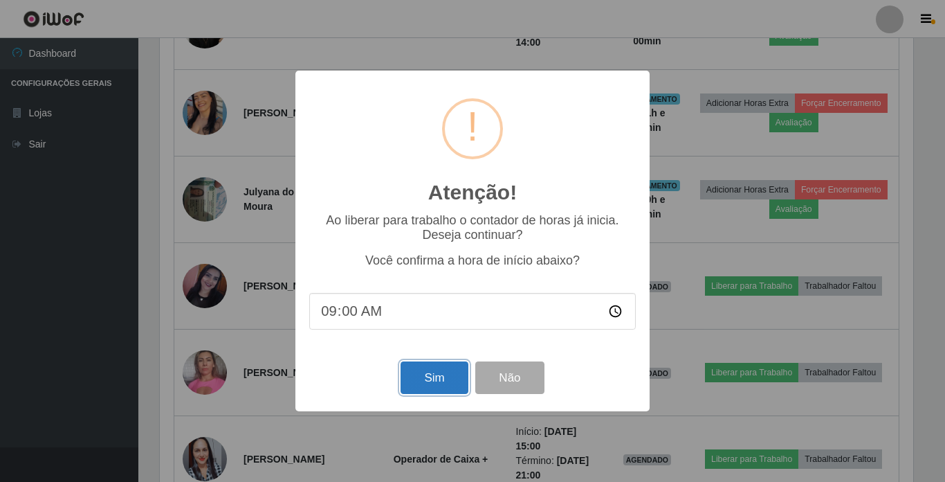
click at [421, 376] on button "Sim" at bounding box center [434, 377] width 67 height 33
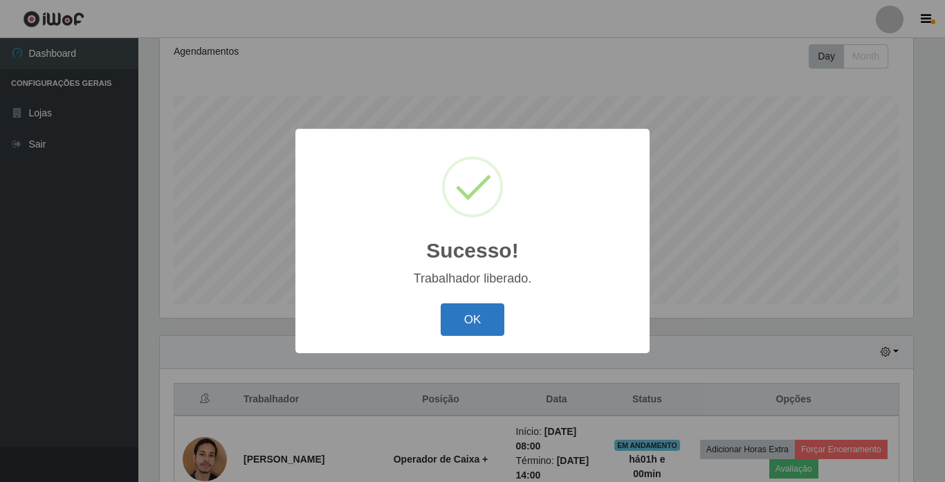
click at [457, 312] on button "OK" at bounding box center [473, 319] width 64 height 33
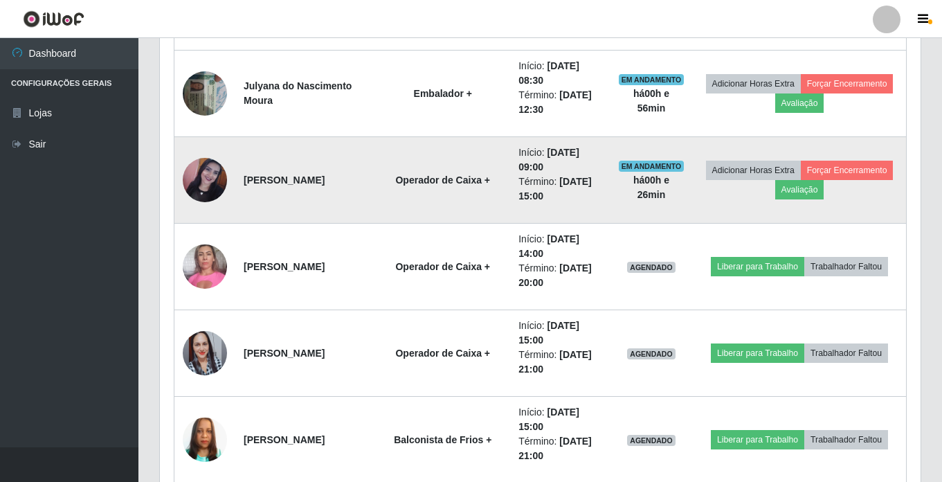
scroll to position [1281, 0]
